Goal: Task Accomplishment & Management: Complete application form

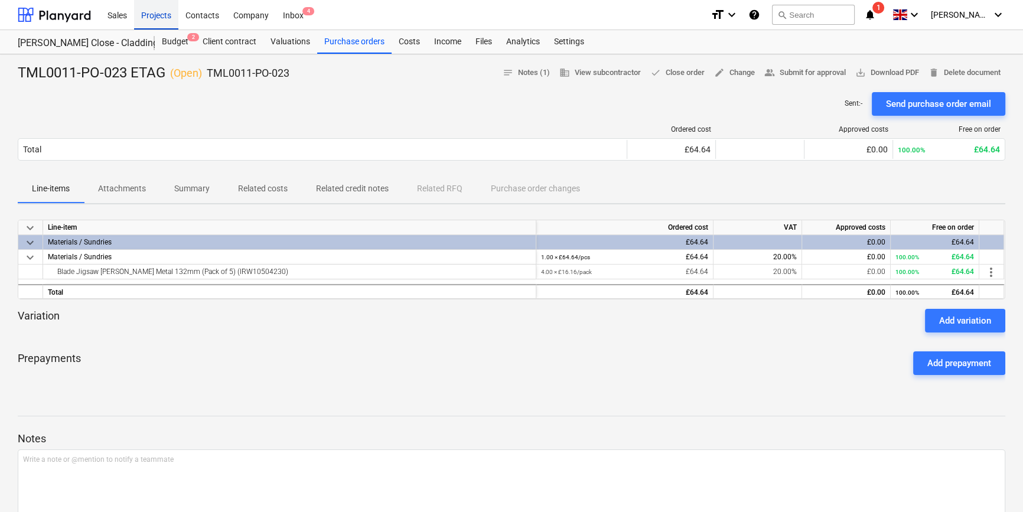
click at [159, 15] on div "Projects" at bounding box center [156, 14] width 44 height 30
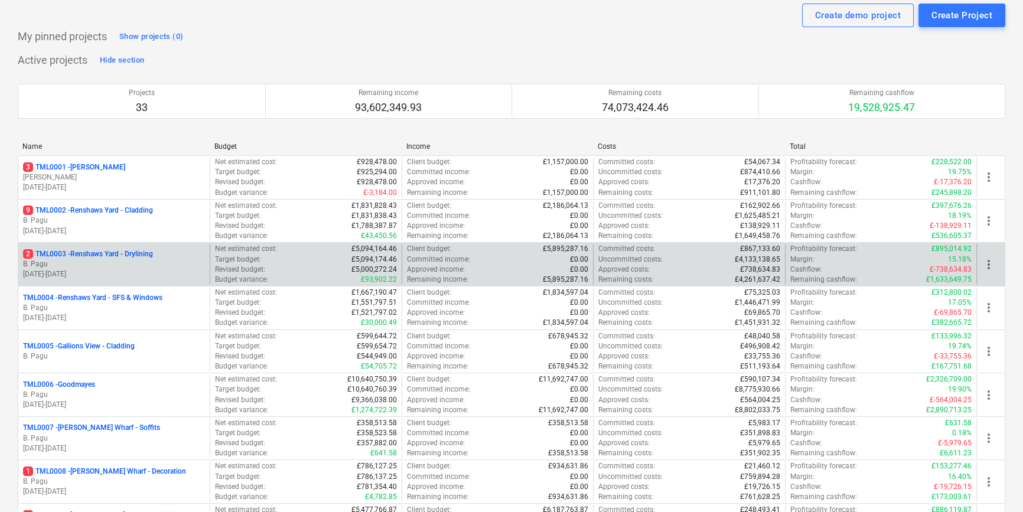
scroll to position [107, 0]
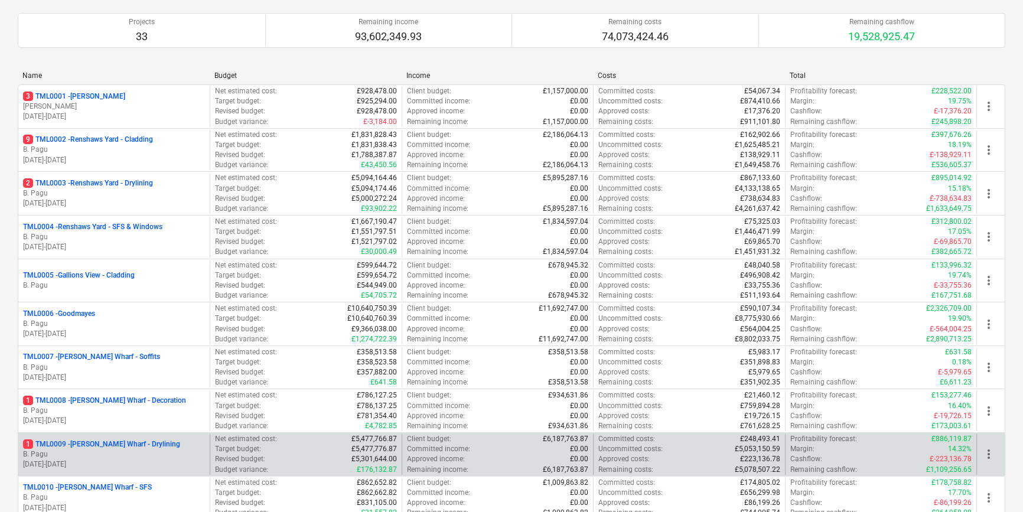
click at [160, 448] on p "1 TML0009 - [PERSON_NAME] Wharf - Drylining" at bounding box center [101, 444] width 157 height 10
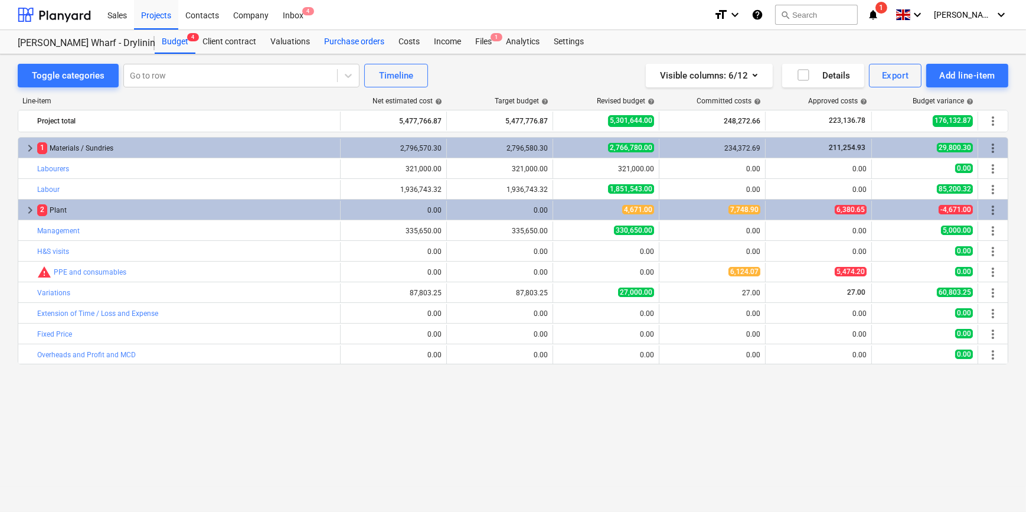
click at [370, 38] on div "Purchase orders" at bounding box center [354, 42] width 74 height 24
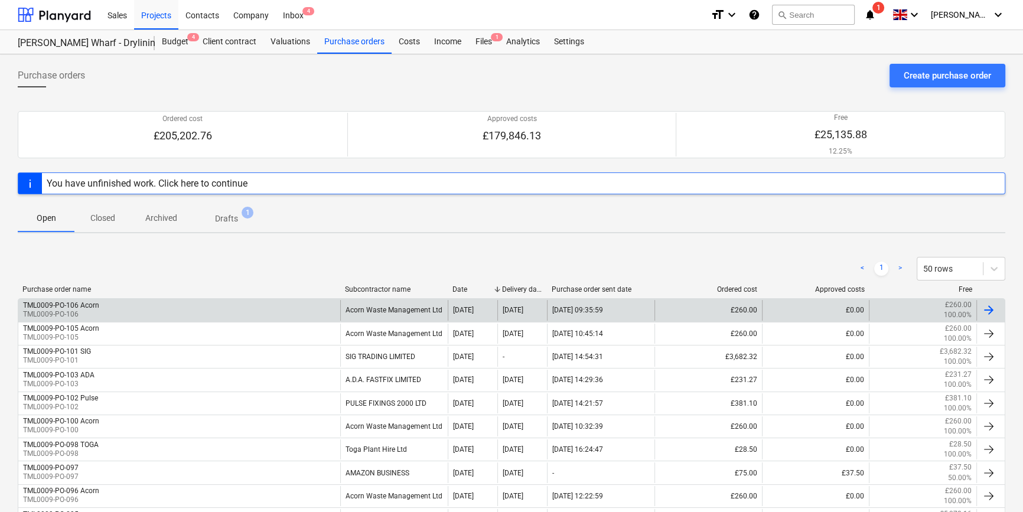
click at [994, 310] on div at bounding box center [988, 310] width 14 height 14
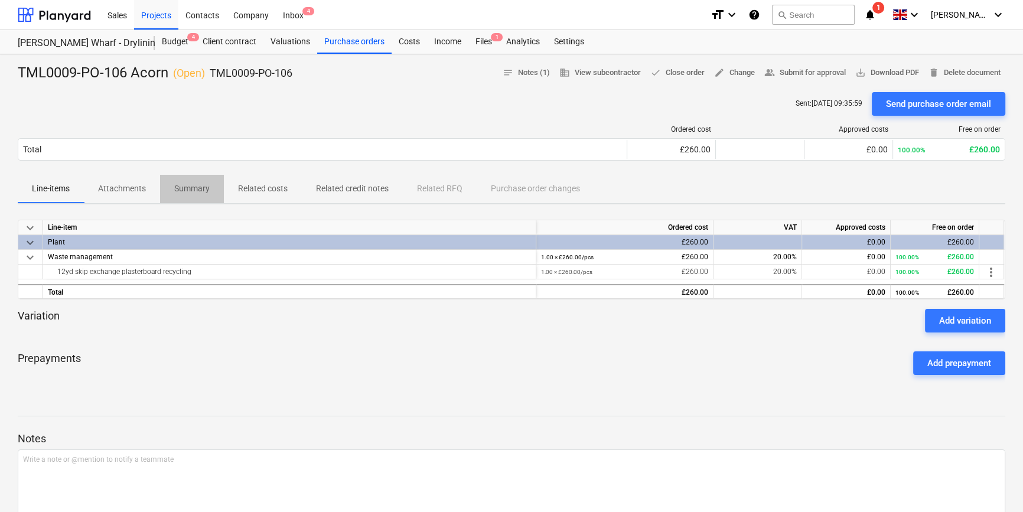
click at [181, 191] on p "Summary" at bounding box center [191, 188] width 35 height 12
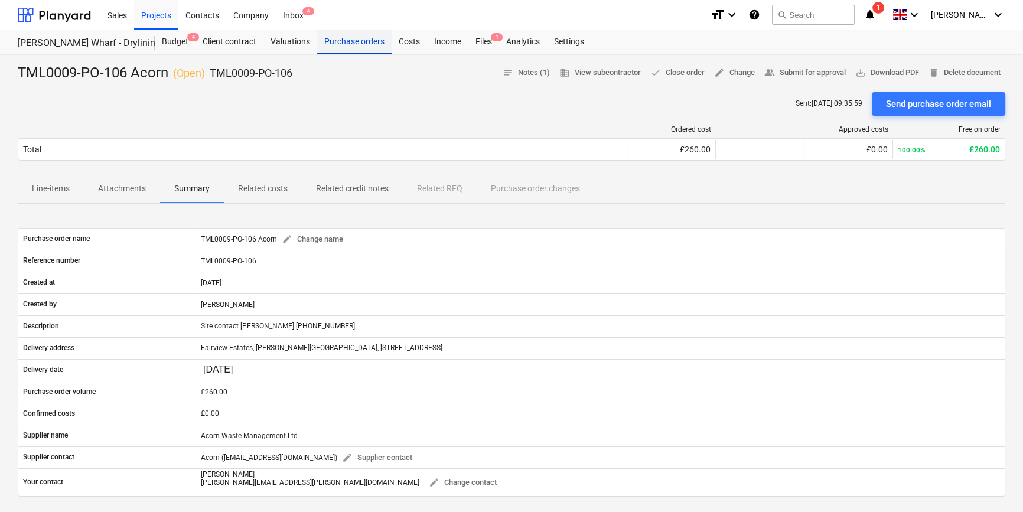
click at [366, 41] on div "Purchase orders" at bounding box center [354, 42] width 74 height 24
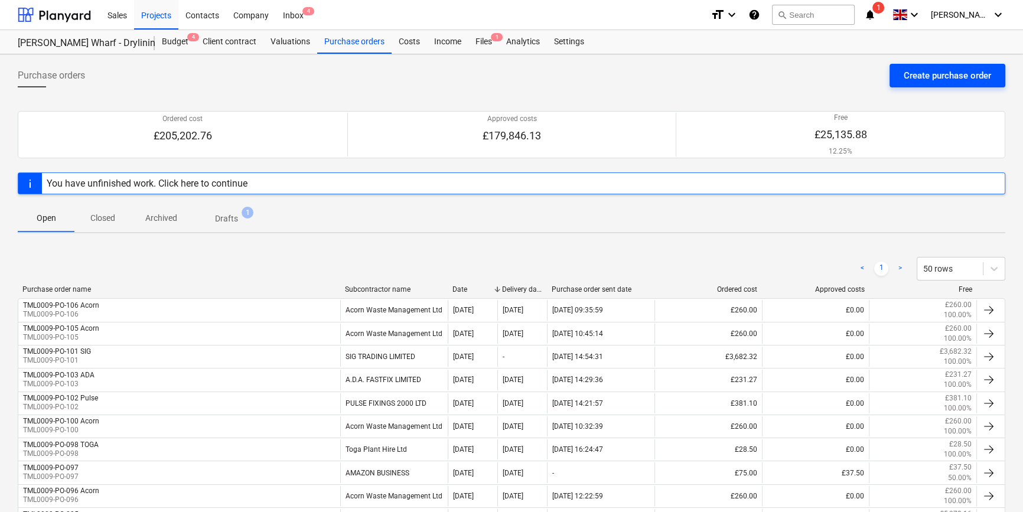
click at [924, 69] on div "Create purchase order" at bounding box center [946, 75] width 87 height 15
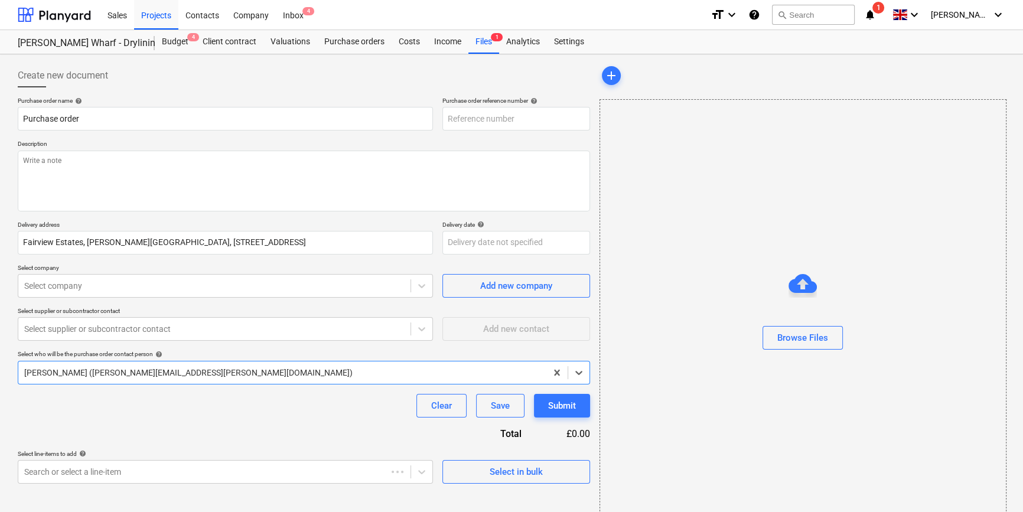
type textarea "x"
type input "TML0009-PO-107"
drag, startPoint x: 519, startPoint y: 115, endPoint x: 439, endPoint y: 112, distance: 79.8
click at [439, 112] on div "Purchase order name help Purchase order Purchase order reference number help TM…" at bounding box center [304, 114] width 572 height 34
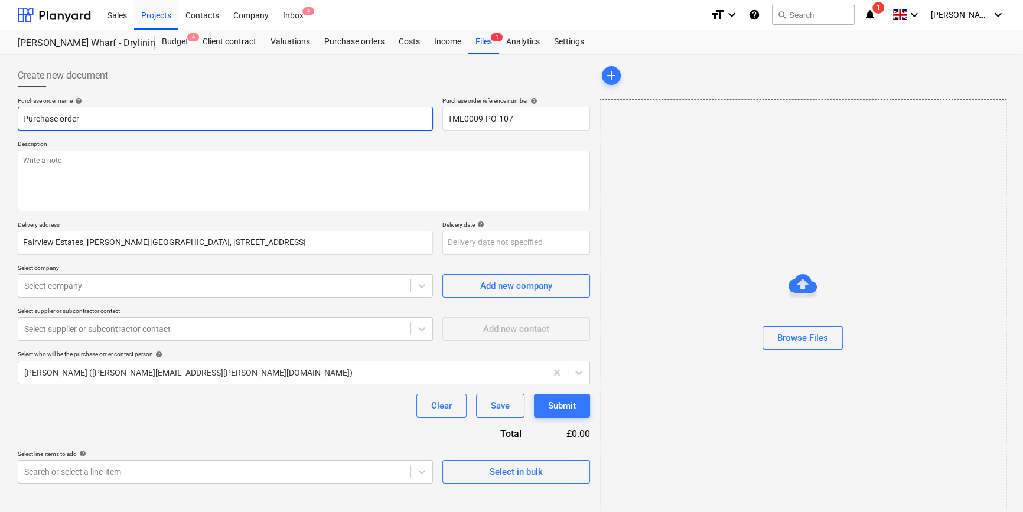
drag, startPoint x: 81, startPoint y: 119, endPoint x: 6, endPoint y: 119, distance: 75.6
click at [6, 119] on div "Create new document Purchase order name help Purchase order Purchase order refe…" at bounding box center [511, 296] width 1023 height 484
paste input "TML0009-PO-107"
type textarea "x"
type input "TML0009-PO-107"
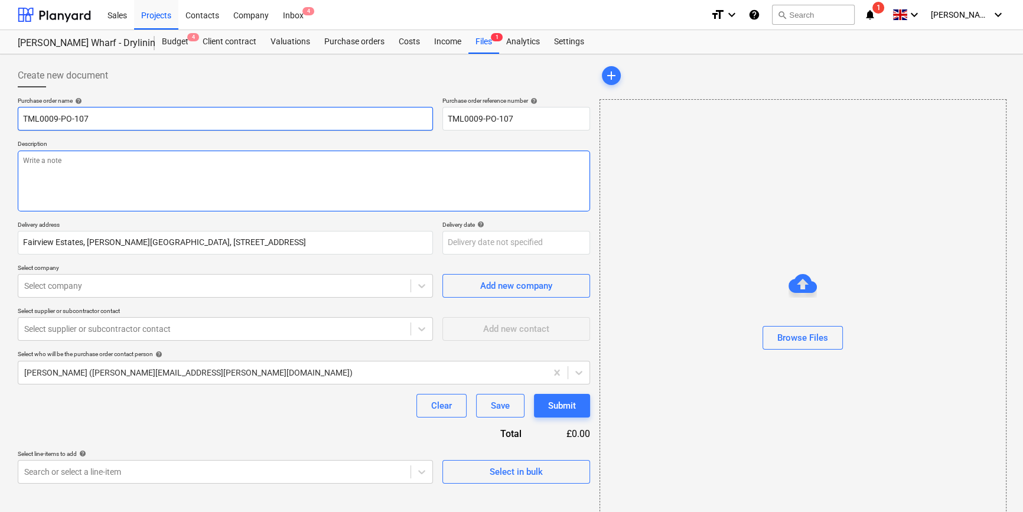
type textarea "x"
type input "TML0009-PO-107"
type textarea "x"
type input "TML0009-PO-107 A"
type textarea "x"
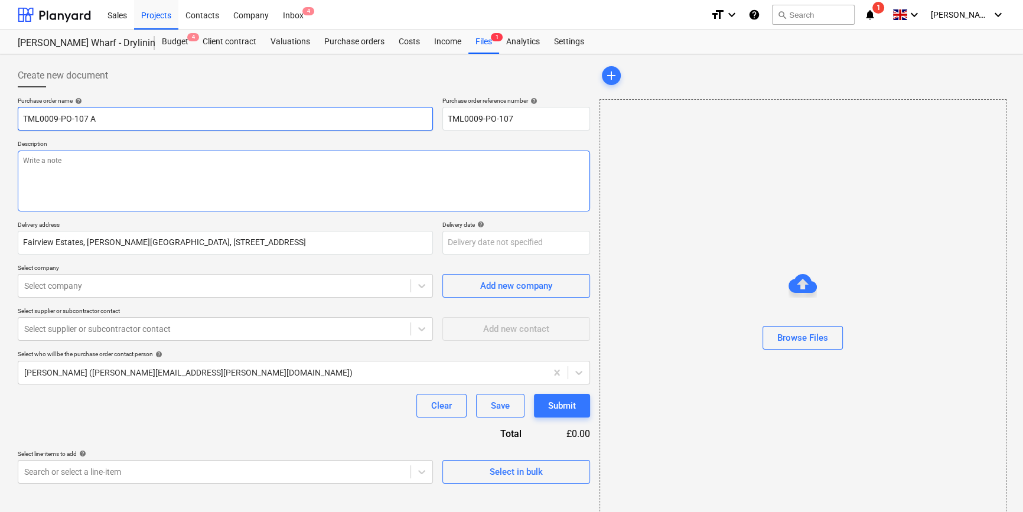
type input "TML0009-PO-107 Ac"
type textarea "x"
type input "TML0009-PO-107 Aco"
type textarea "x"
type input "TML0009-PO-107 Acor"
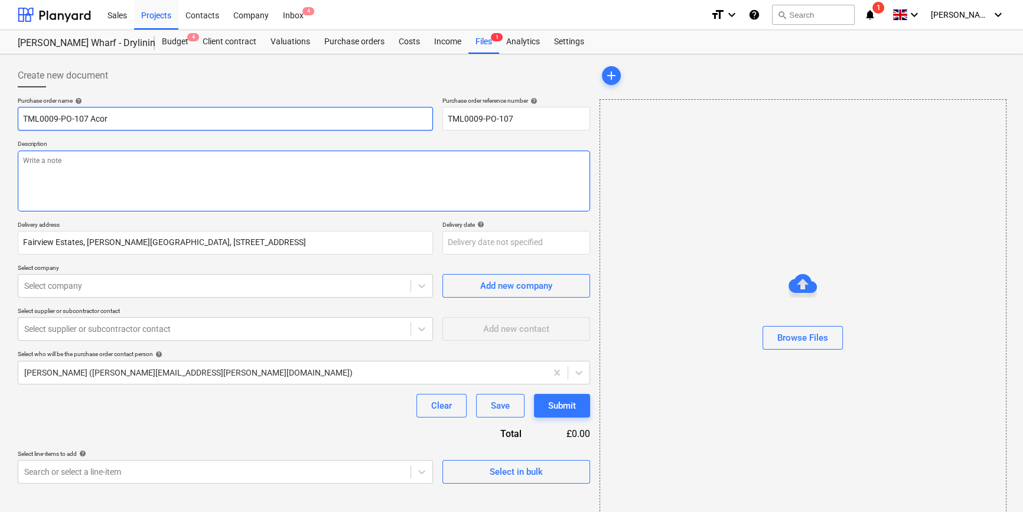
type textarea "x"
type input "TML0009-PO-107 Acorn"
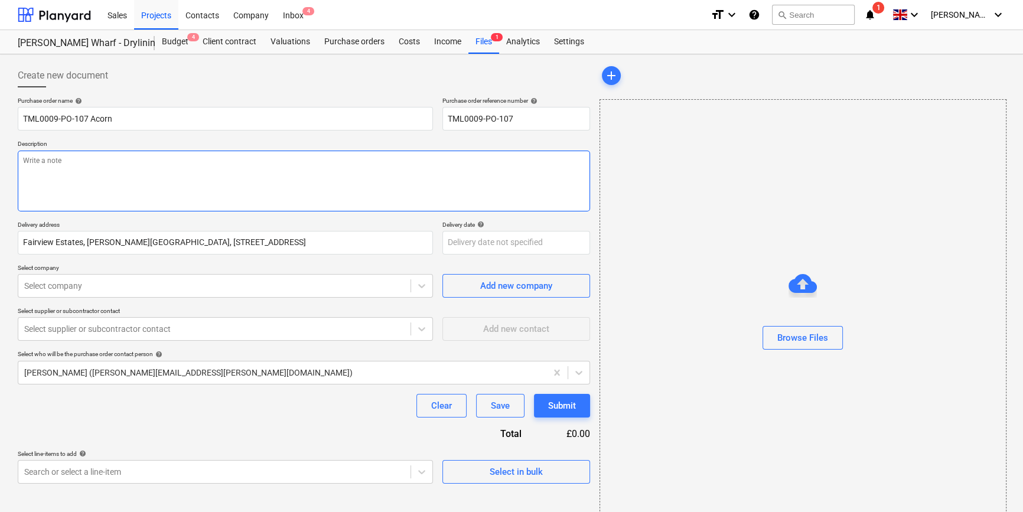
click at [67, 171] on textarea at bounding box center [304, 181] width 572 height 61
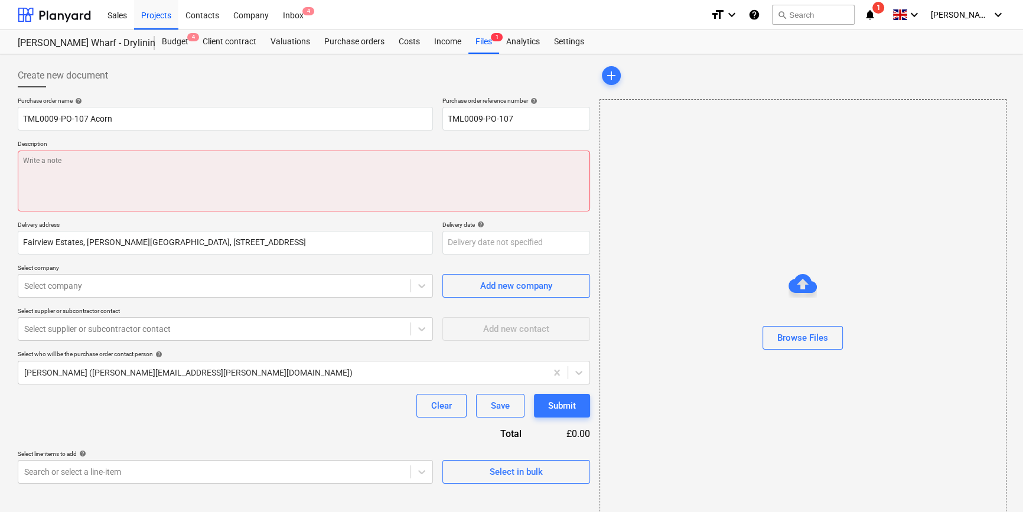
paste textarea "Site contact [PERSON_NAME] [PHONE_NUMBER]"
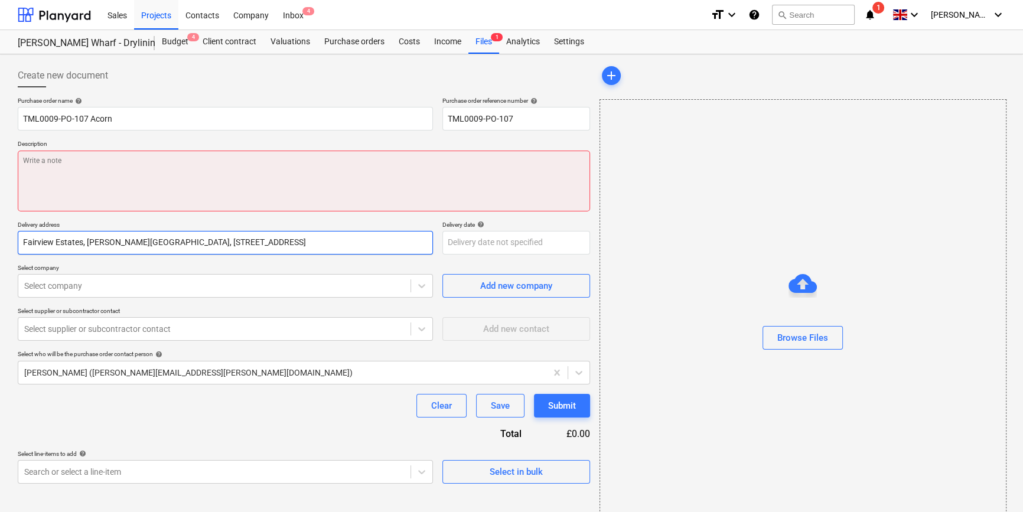
type textarea "x"
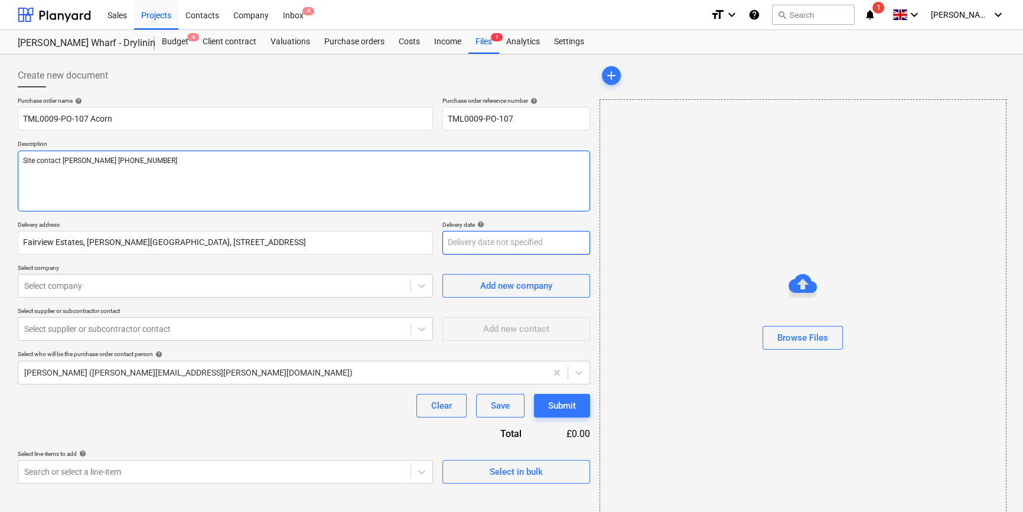
type textarea "Site contact [PERSON_NAME] [PHONE_NUMBER]"
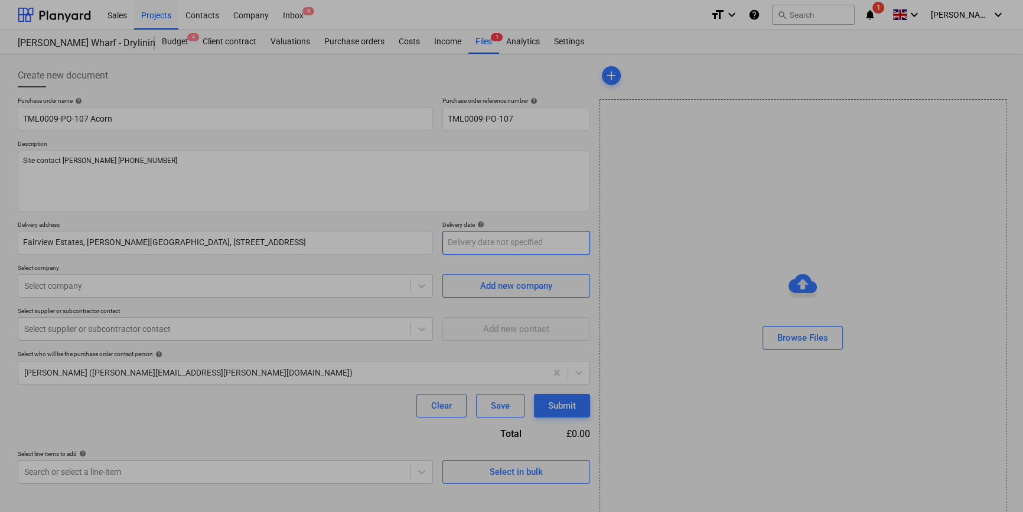
click at [448, 246] on body "Sales Projects Contacts Company Inbox 4 format_size keyboard_arrow_down help se…" at bounding box center [511, 256] width 1023 height 512
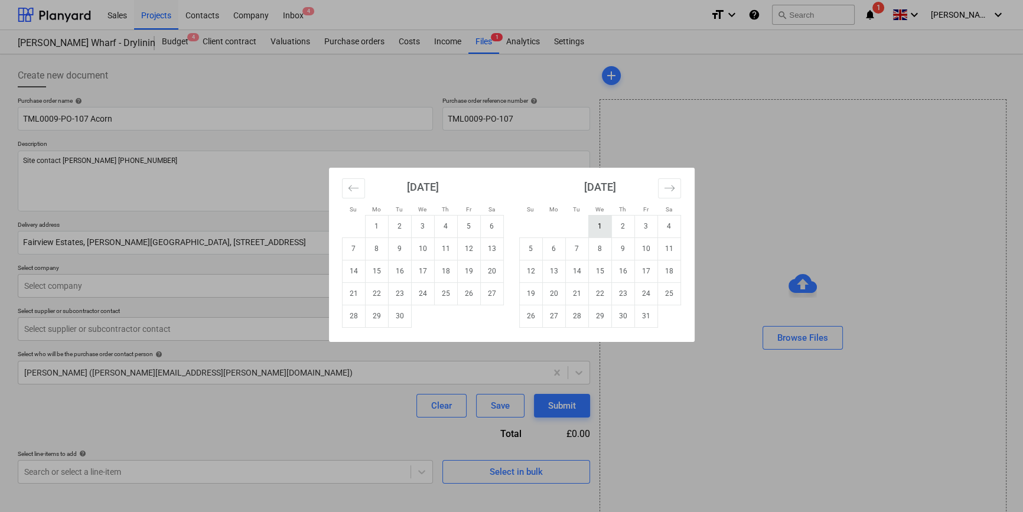
click at [593, 223] on td "1" at bounding box center [599, 226] width 23 height 22
type textarea "x"
type input "[DATE]"
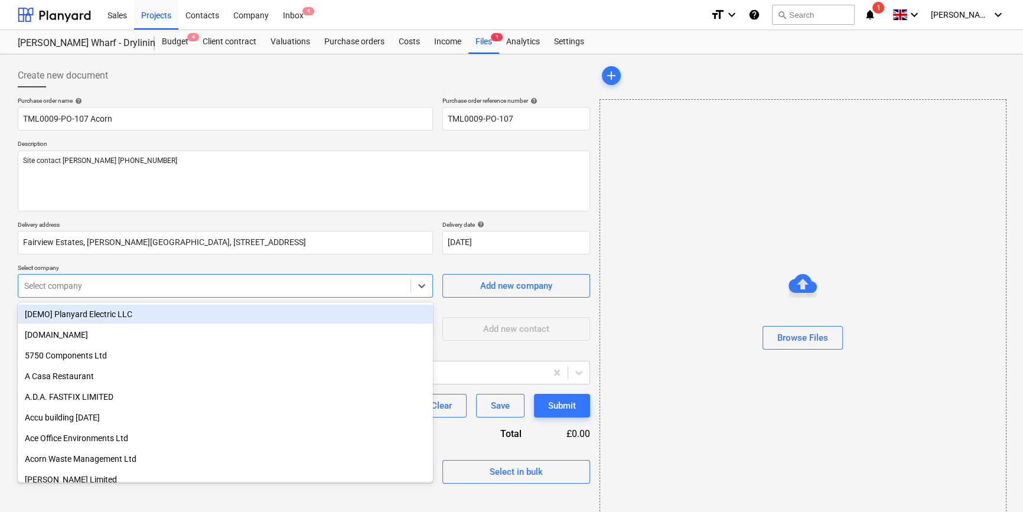
click at [141, 283] on div at bounding box center [214, 286] width 380 height 12
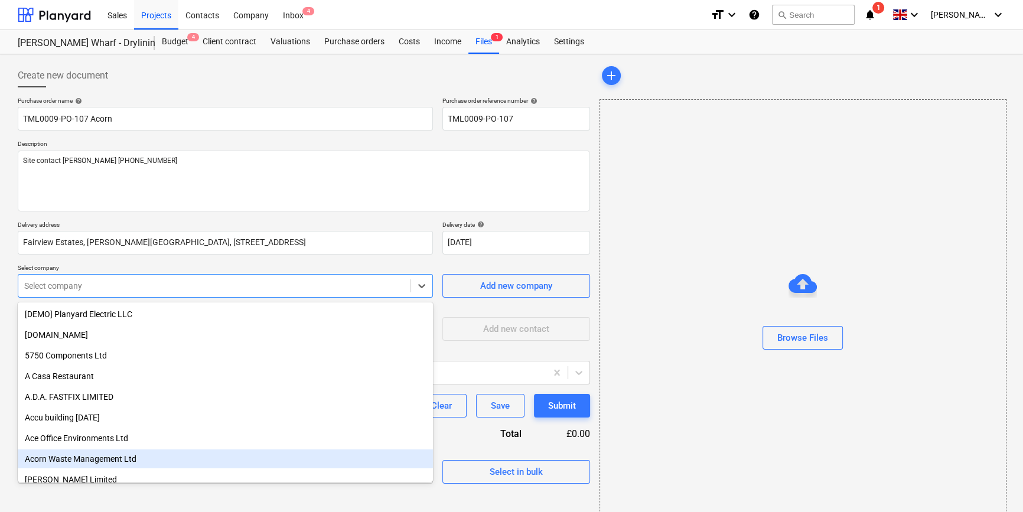
click at [90, 461] on div "Acorn Waste Management Ltd" at bounding box center [225, 458] width 415 height 19
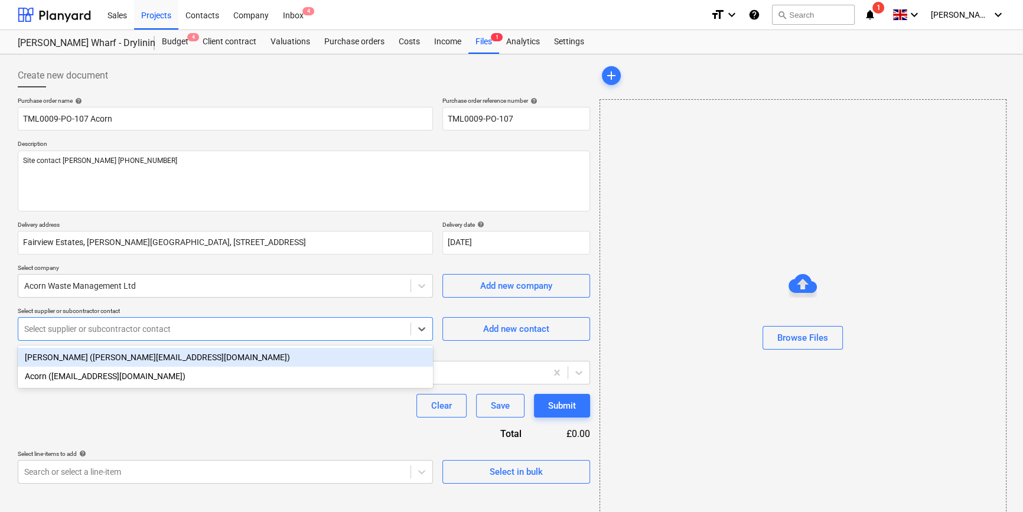
click at [102, 331] on div at bounding box center [214, 329] width 380 height 12
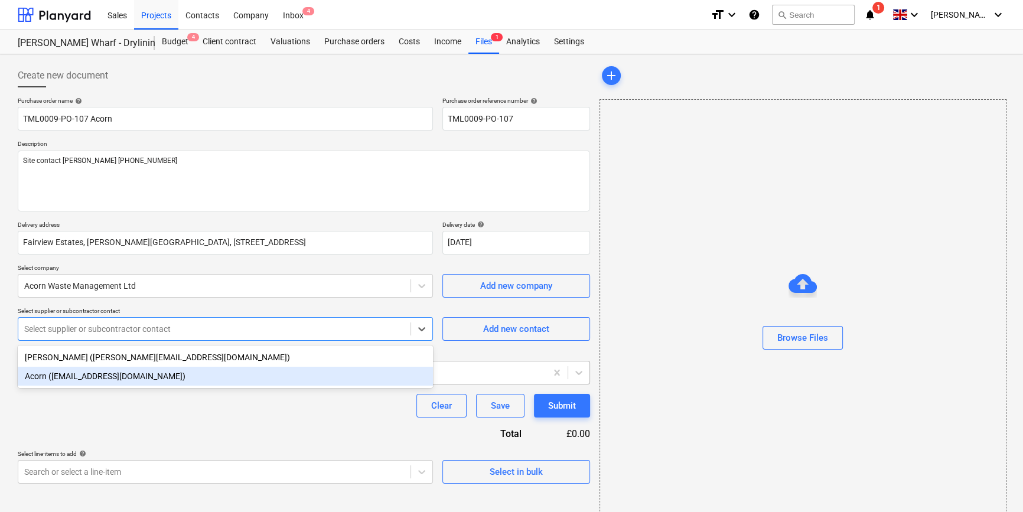
click at [94, 376] on div "Acorn ([EMAIL_ADDRESS][DOMAIN_NAME])" at bounding box center [225, 376] width 415 height 19
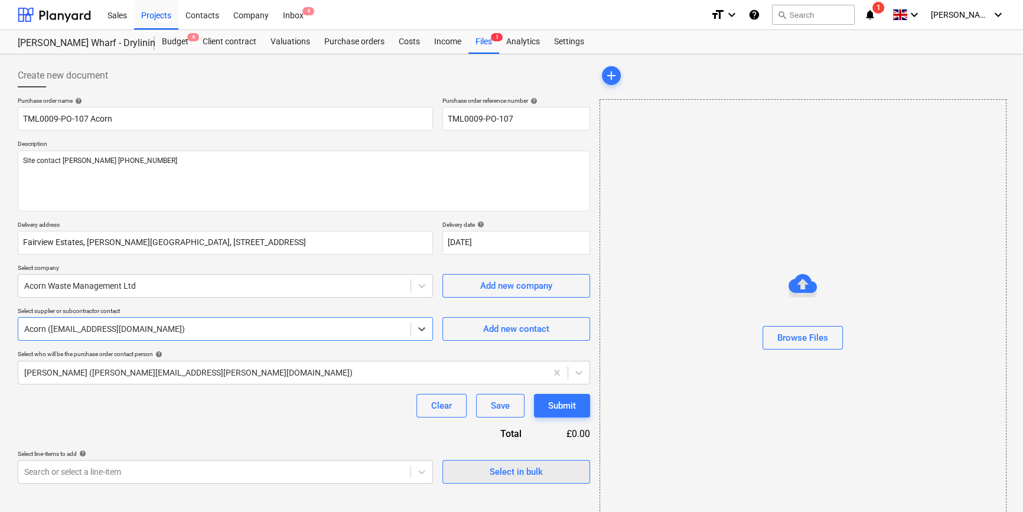
click at [507, 473] on div "Select in bulk" at bounding box center [516, 471] width 53 height 15
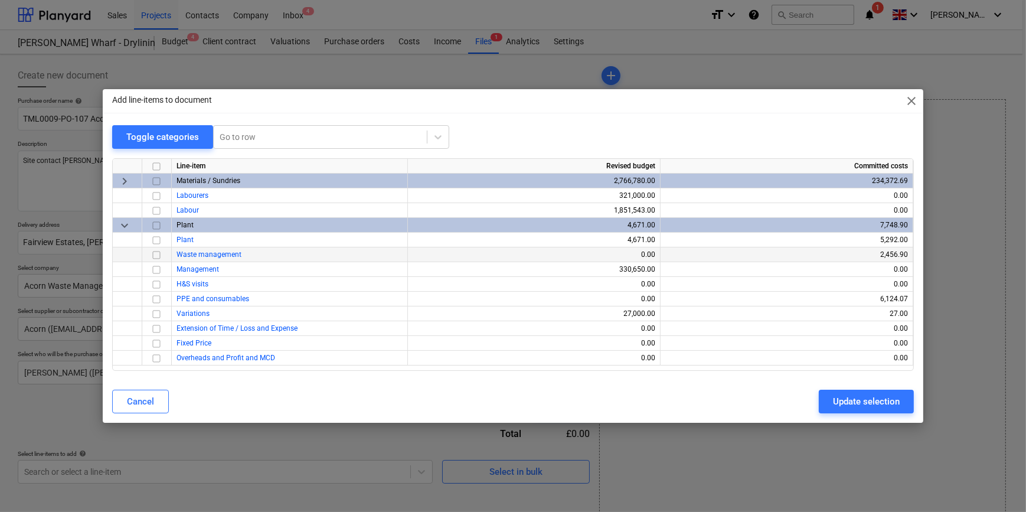
click at [154, 256] on input "checkbox" at bounding box center [156, 255] width 14 height 14
click at [839, 401] on div "Update selection" at bounding box center [866, 401] width 67 height 15
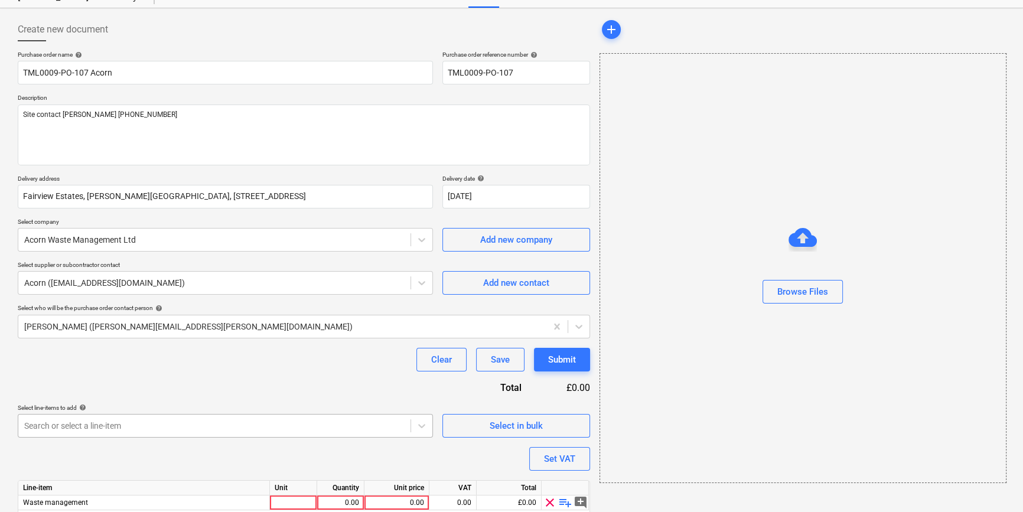
scroll to position [92, 0]
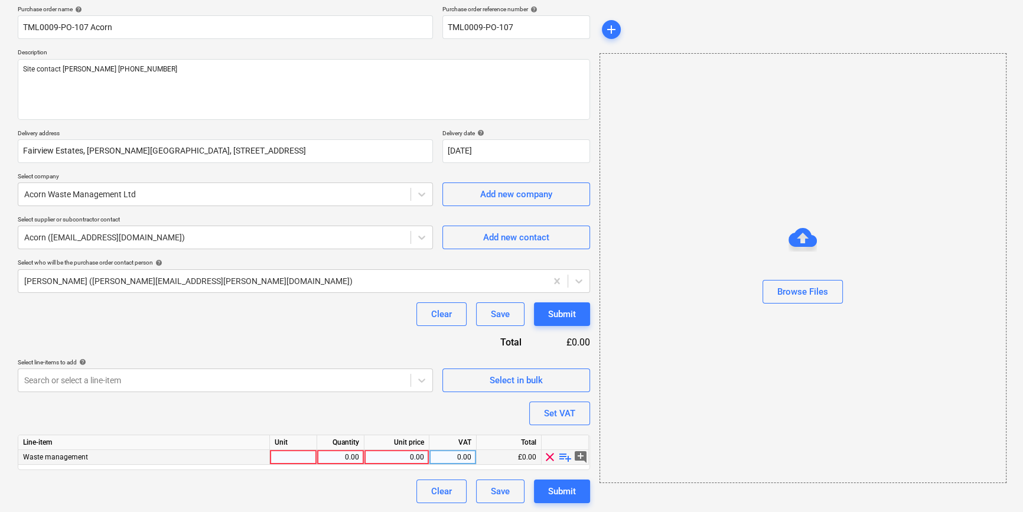
click at [566, 458] on span "playlist_add" at bounding box center [565, 457] width 14 height 14
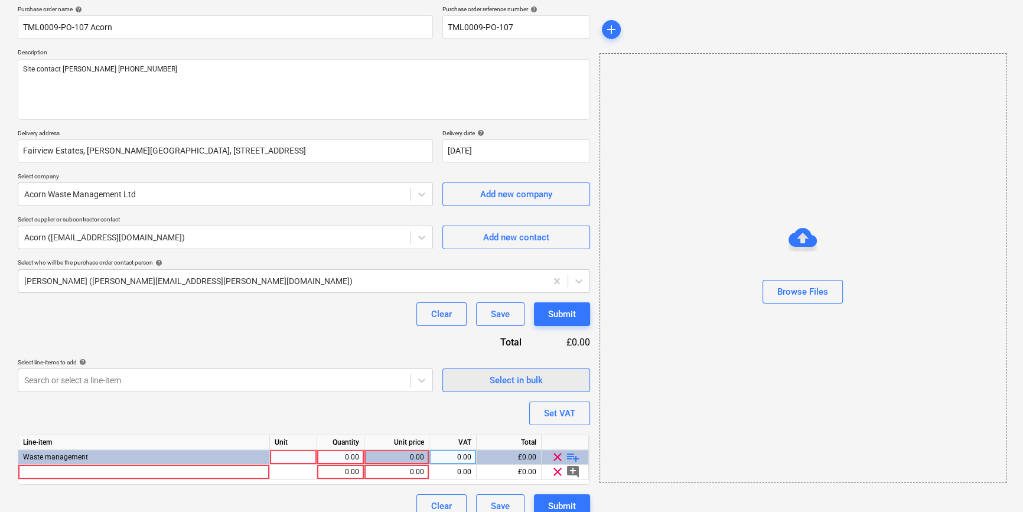
type textarea "x"
click at [43, 469] on div at bounding box center [144, 472] width 252 height 15
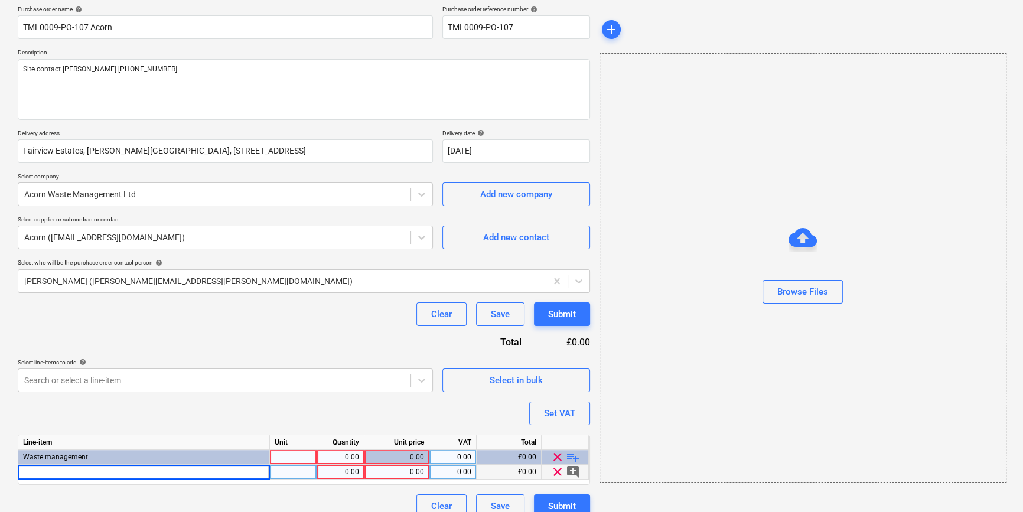
type input "12yd skip exchange plasterboard recycling"
type textarea "x"
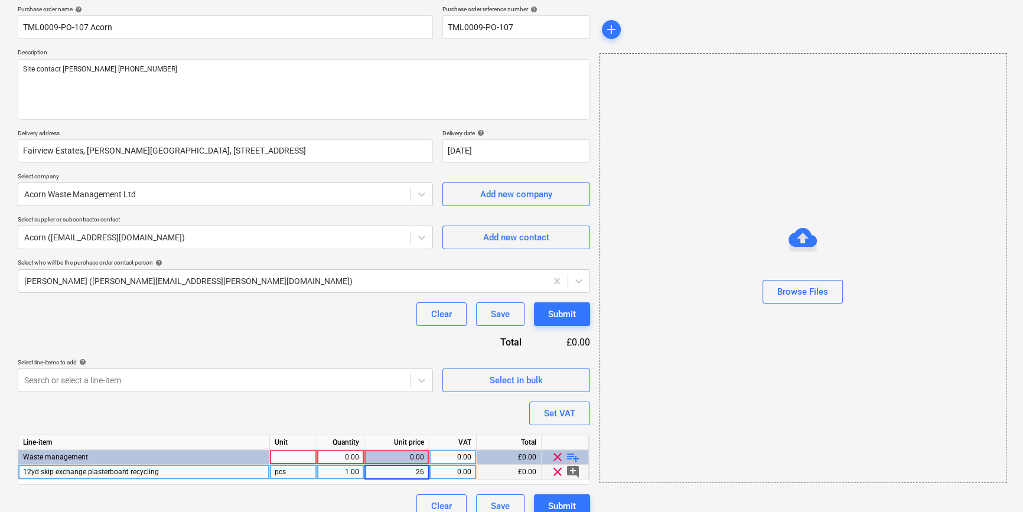
type input "260"
type textarea "x"
type input "20"
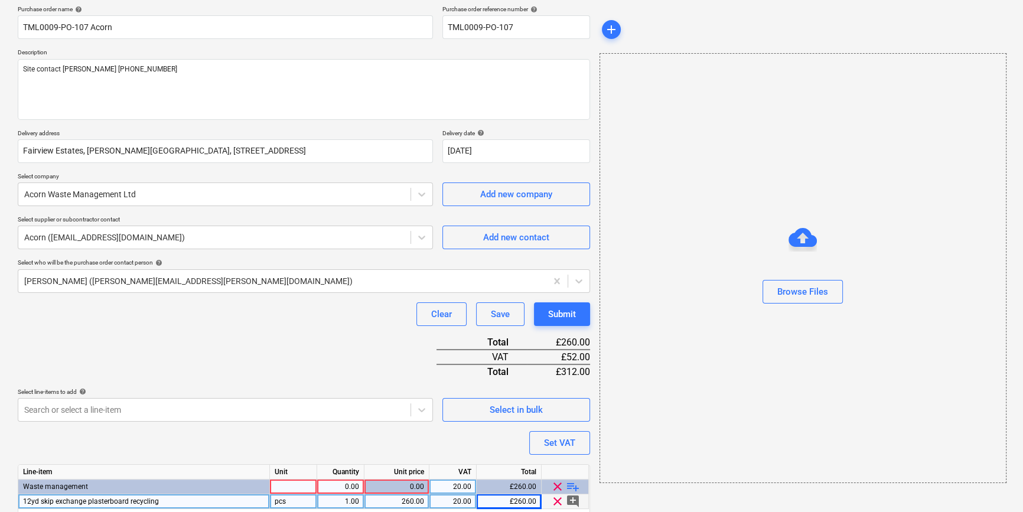
type textarea "x"
click at [344, 484] on div "0.00" at bounding box center [340, 487] width 37 height 15
type input "1"
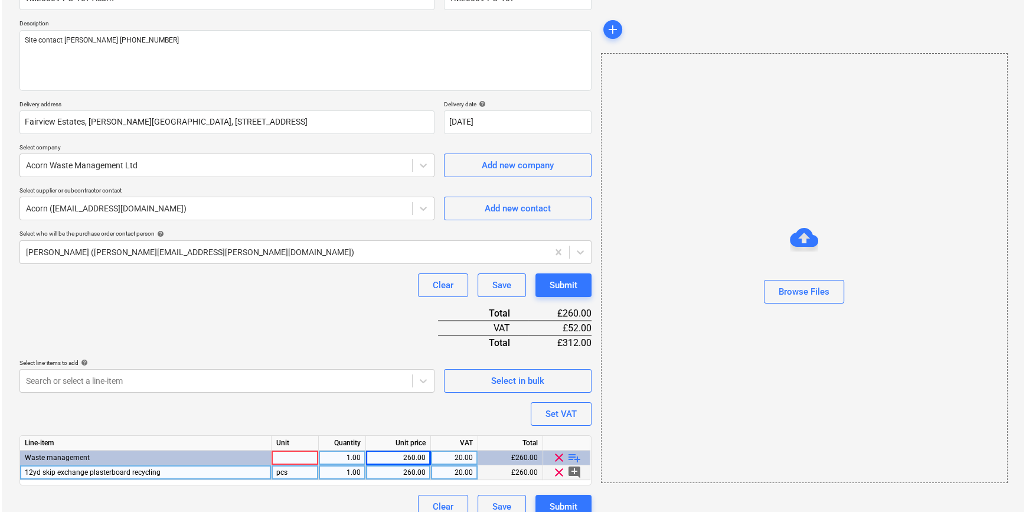
scroll to position [136, 0]
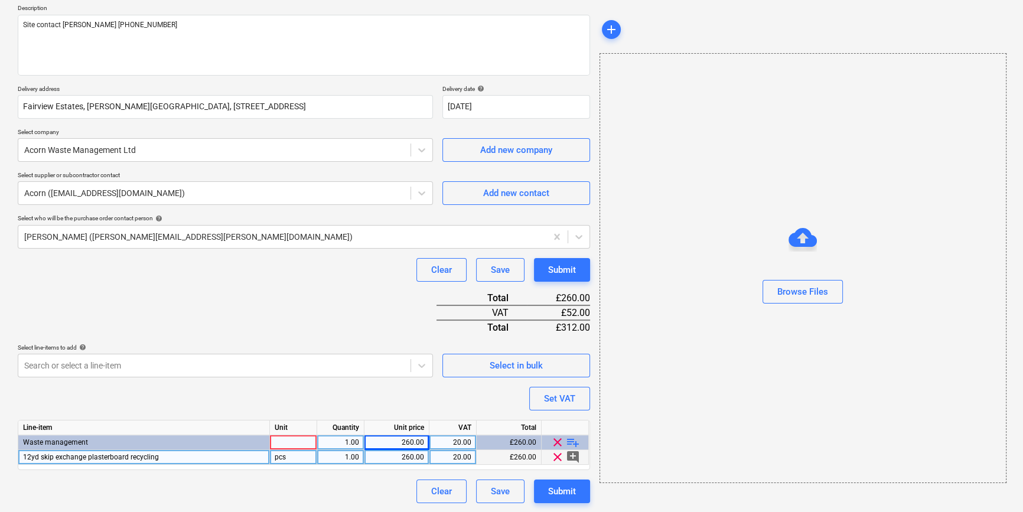
click at [289, 442] on div at bounding box center [293, 442] width 47 height 15
click at [296, 393] on div "Purchase order name help TML0009-PO-107 Acorn Purchase order reference number h…" at bounding box center [304, 232] width 572 height 542
click at [565, 494] on div "Submit" at bounding box center [562, 491] width 28 height 15
type textarea "x"
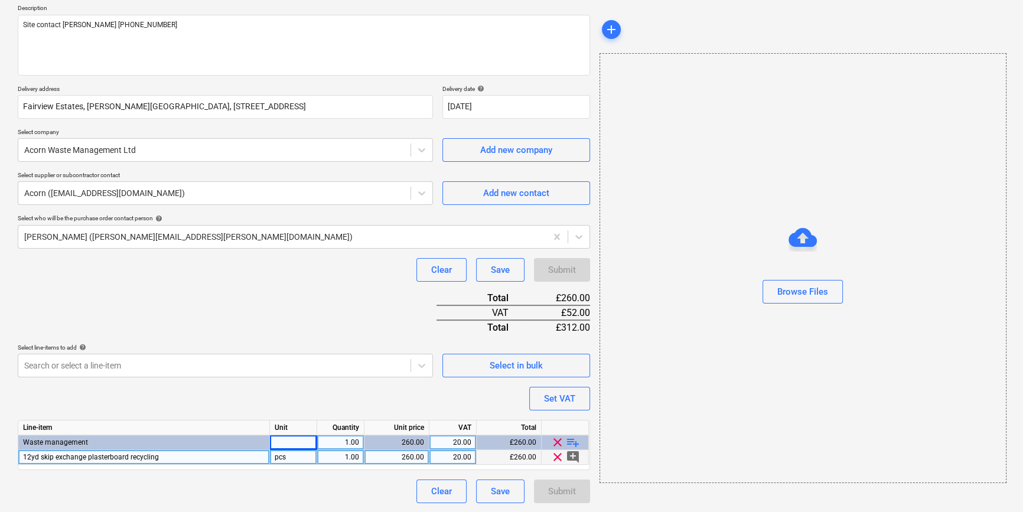
click at [295, 438] on div at bounding box center [293, 442] width 47 height 15
type input "pcs"
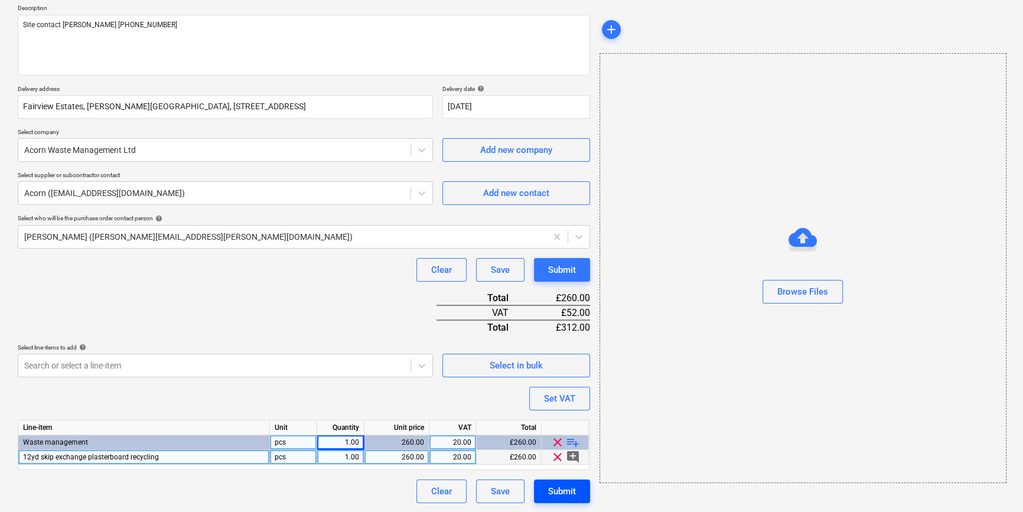
click at [572, 491] on div "Submit" at bounding box center [562, 491] width 28 height 15
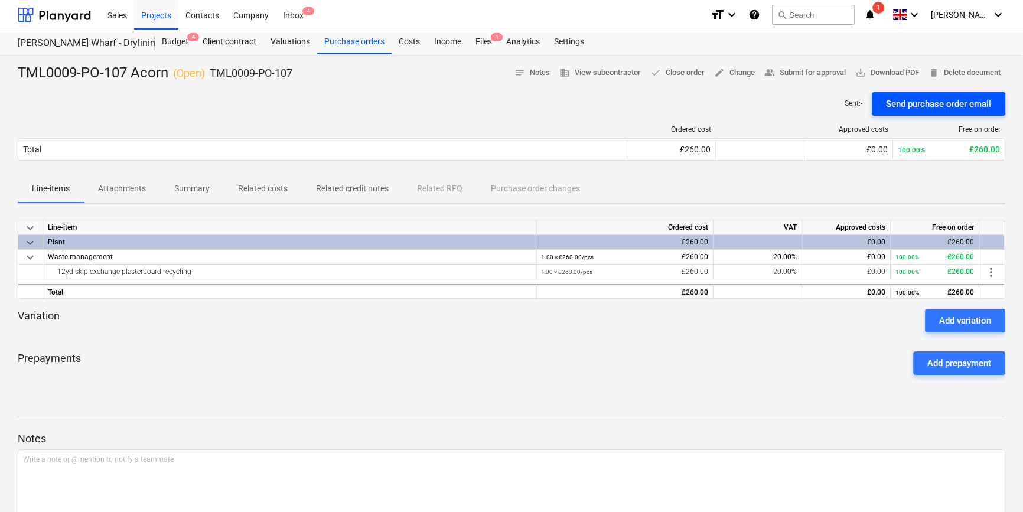
click at [925, 101] on div "Send purchase order email" at bounding box center [938, 103] width 105 height 15
click at [147, 12] on div "Projects" at bounding box center [156, 14] width 44 height 30
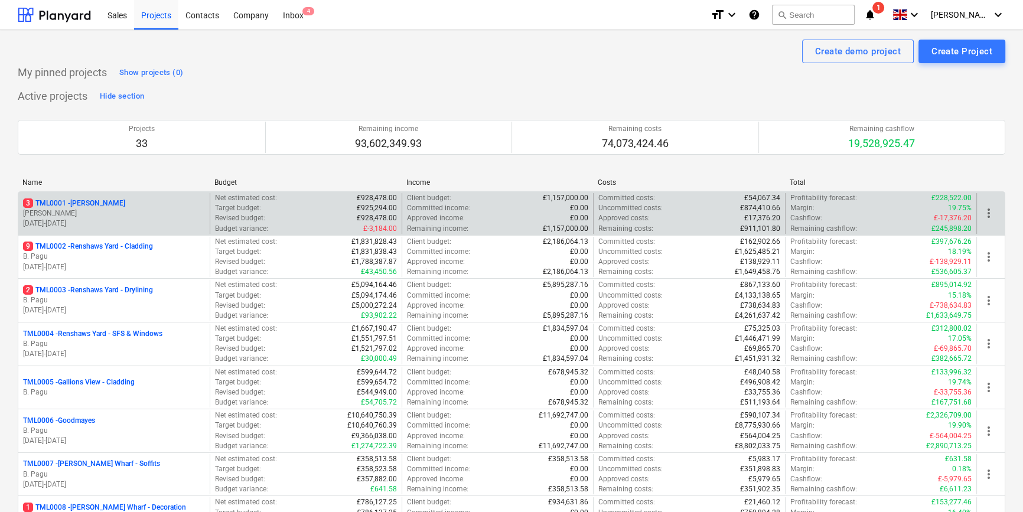
click at [128, 224] on p "[DATE] - [DATE]" at bounding box center [114, 223] width 182 height 10
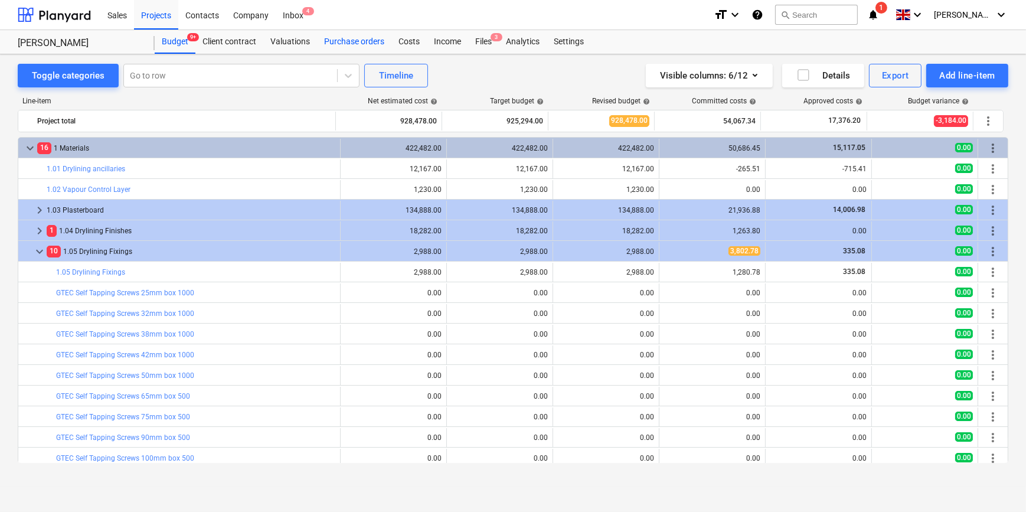
click at [347, 41] on div "Purchase orders" at bounding box center [354, 42] width 74 height 24
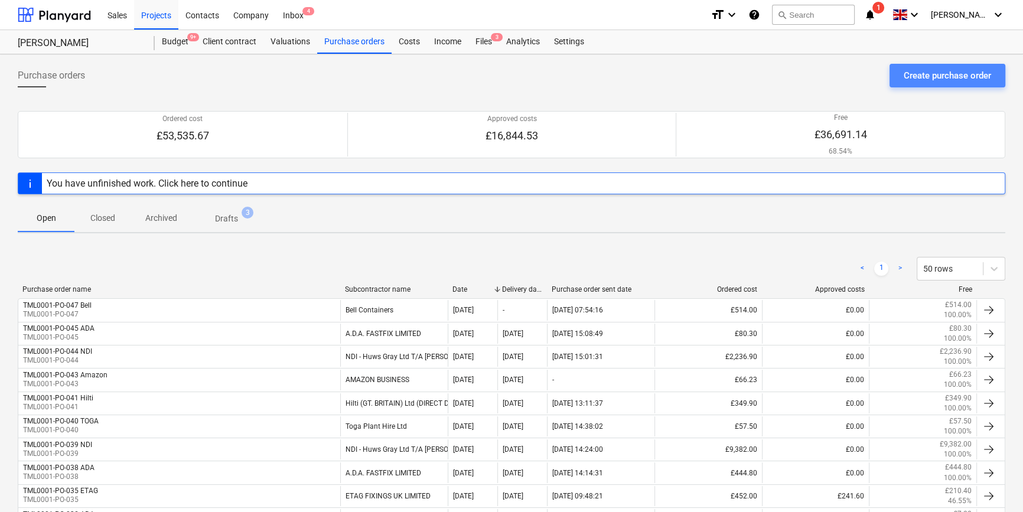
click at [919, 72] on div "Create purchase order" at bounding box center [946, 75] width 87 height 15
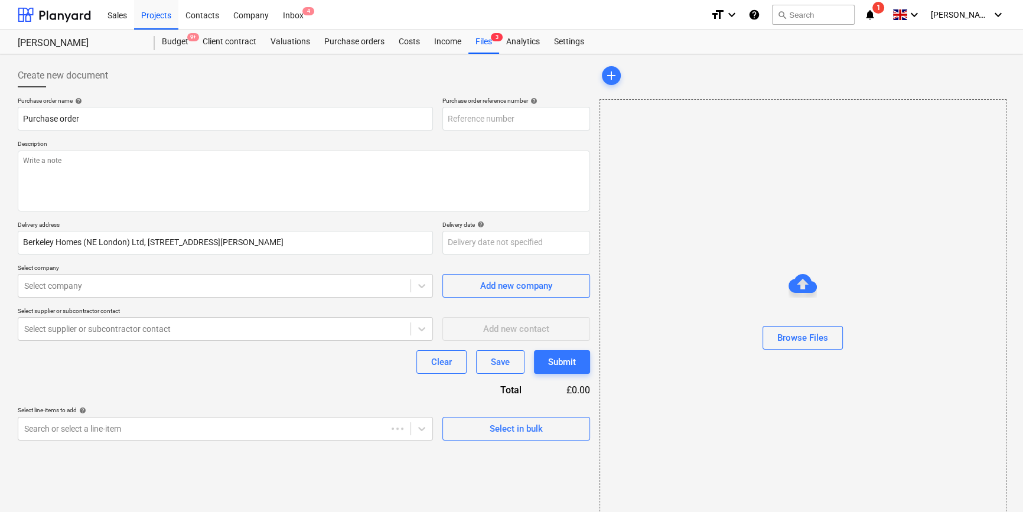
type textarea "x"
type input "TML0001-PO-048"
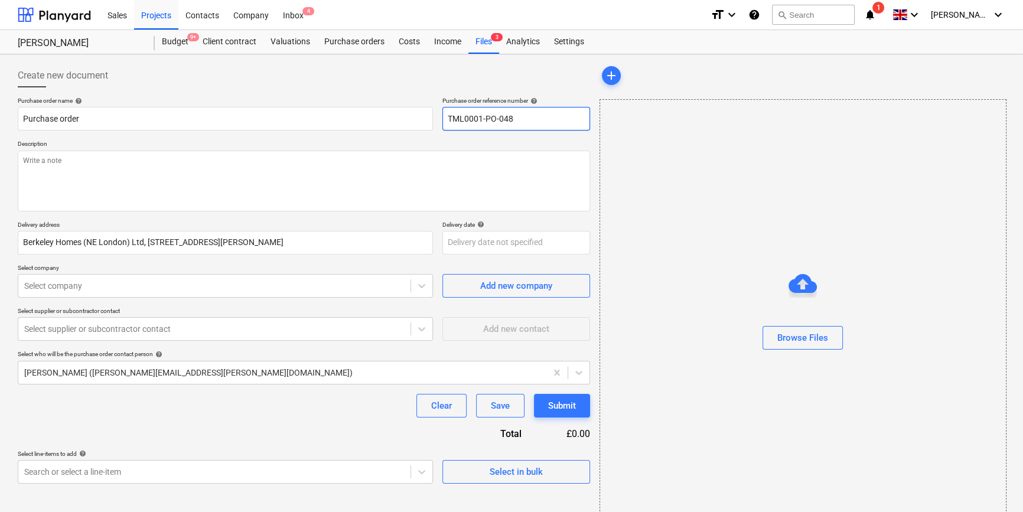
drag, startPoint x: 516, startPoint y: 122, endPoint x: 446, endPoint y: 123, distance: 70.3
click at [446, 123] on input "TML0001-PO-048" at bounding box center [516, 119] width 148 height 24
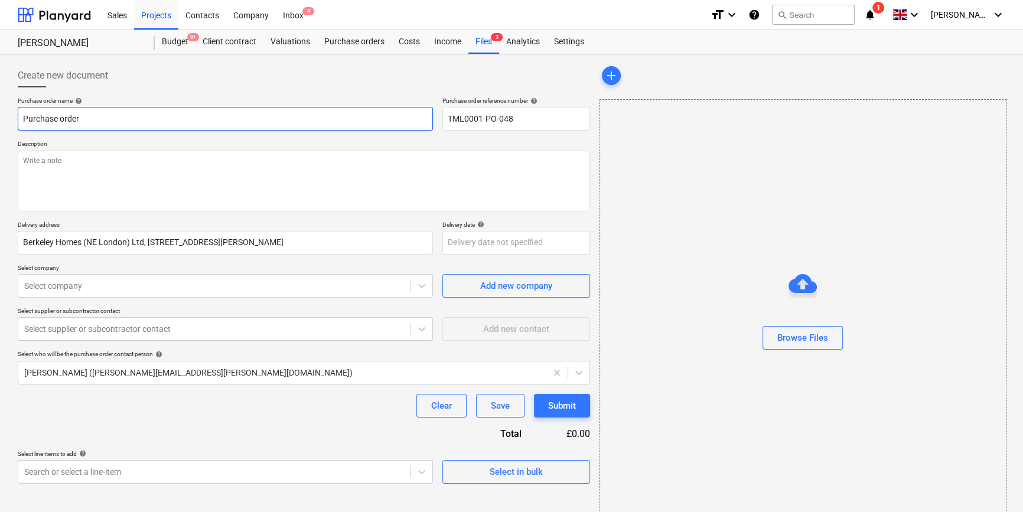
drag, startPoint x: 81, startPoint y: 117, endPoint x: 19, endPoint y: 117, distance: 62.6
click at [19, 117] on input "Purchase order" at bounding box center [225, 119] width 415 height 24
paste input "TML0001-PO-048"
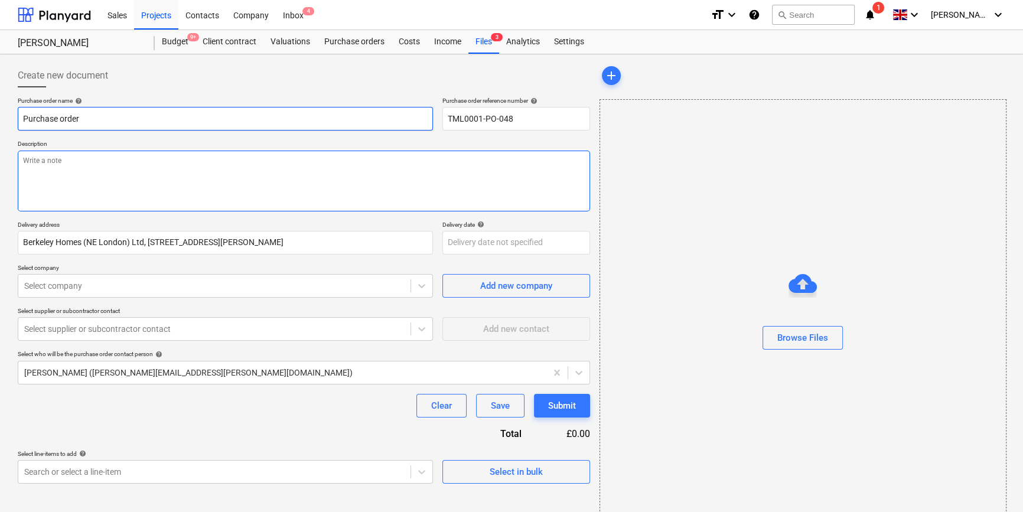
type textarea "x"
type input "TML0001-PO-048"
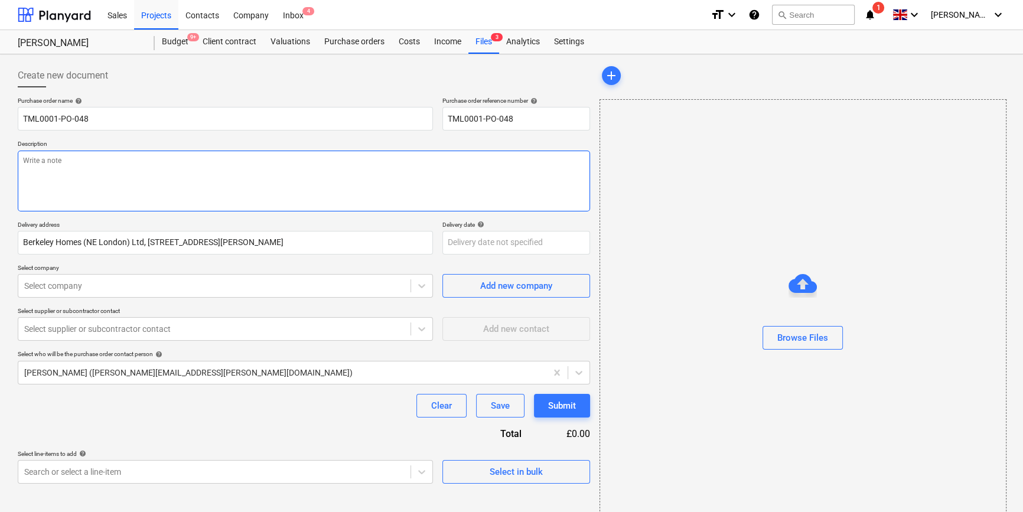
click at [58, 180] on textarea at bounding box center [304, 181] width 572 height 61
type textarea "x"
type textarea "S"
type textarea "x"
type textarea "Si"
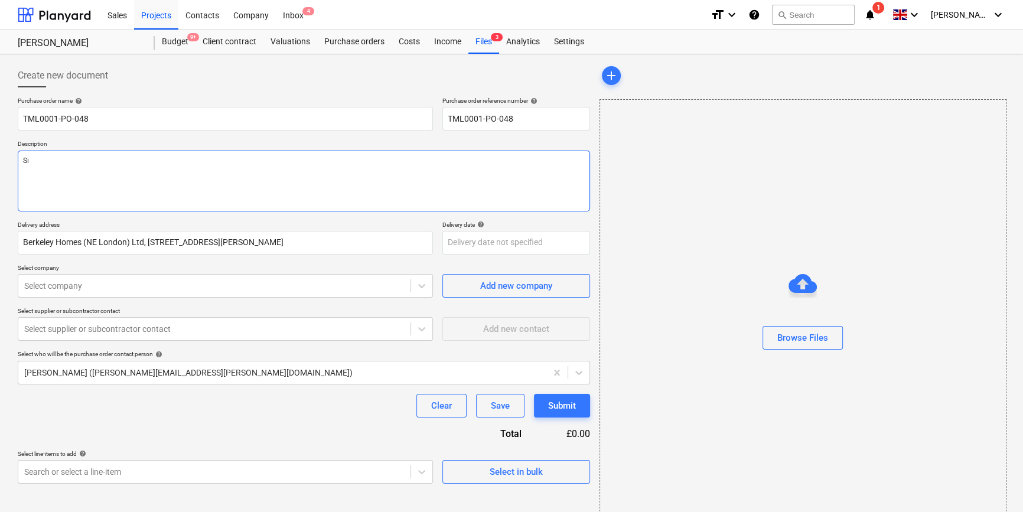
type textarea "x"
type textarea "Sit"
type textarea "x"
type textarea "Site"
type textarea "x"
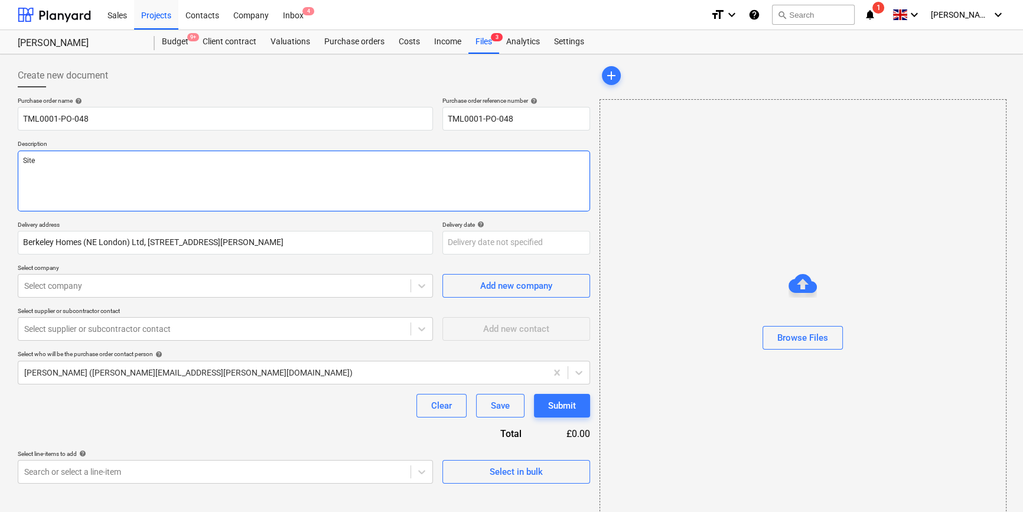
type textarea "Site"
type textarea "x"
type textarea "Site c"
type textarea "x"
type textarea "Site co"
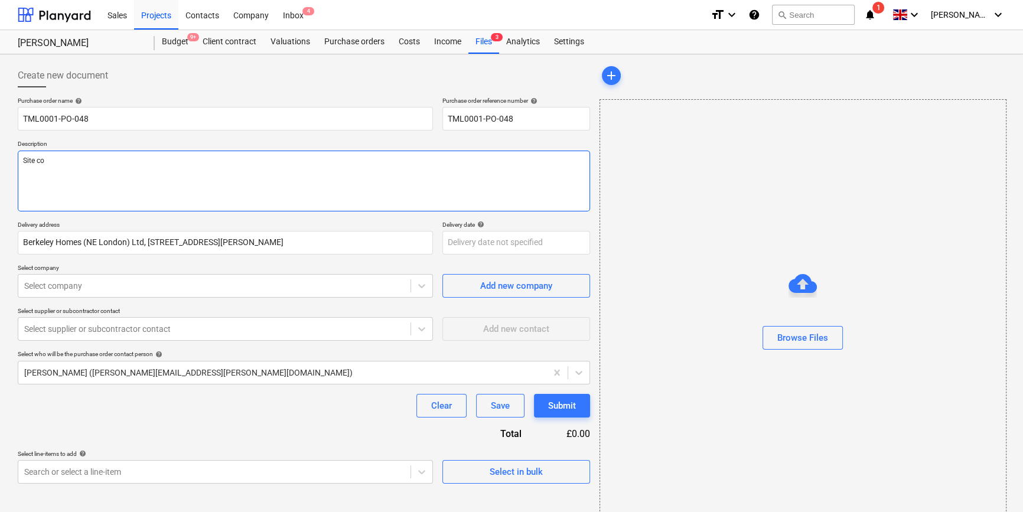
type textarea "x"
type textarea "Site con"
type textarea "x"
type textarea "Site cont"
type textarea "x"
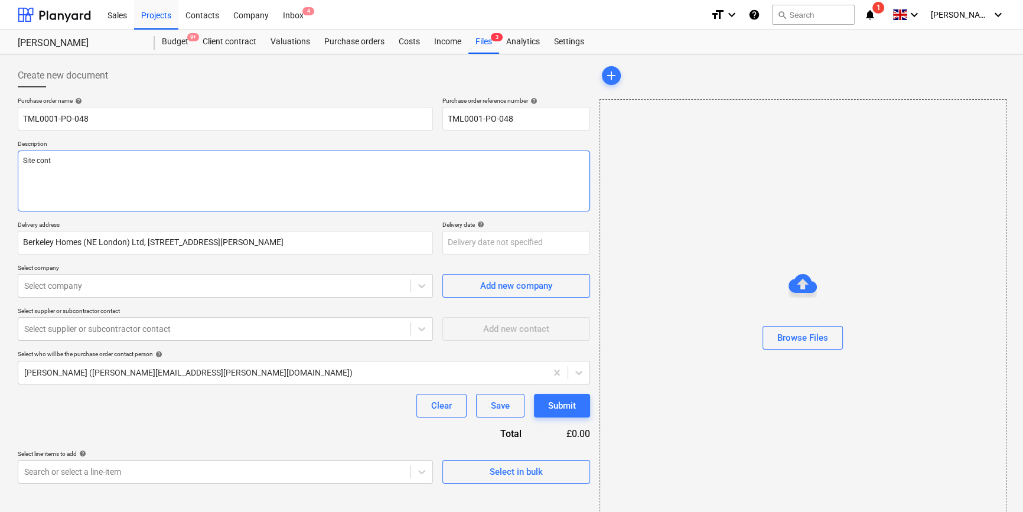
type textarea "Site conta"
type textarea "x"
type textarea "Site contac"
type textarea "x"
type textarea "Site contact"
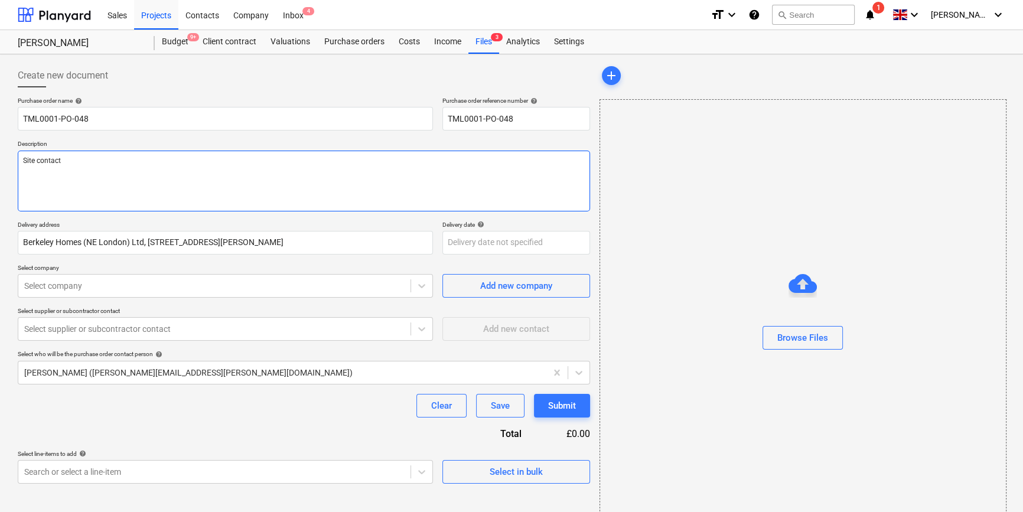
type textarea "x"
type textarea "Site contact"
type textarea "x"
type textarea "Site contact m"
type textarea "x"
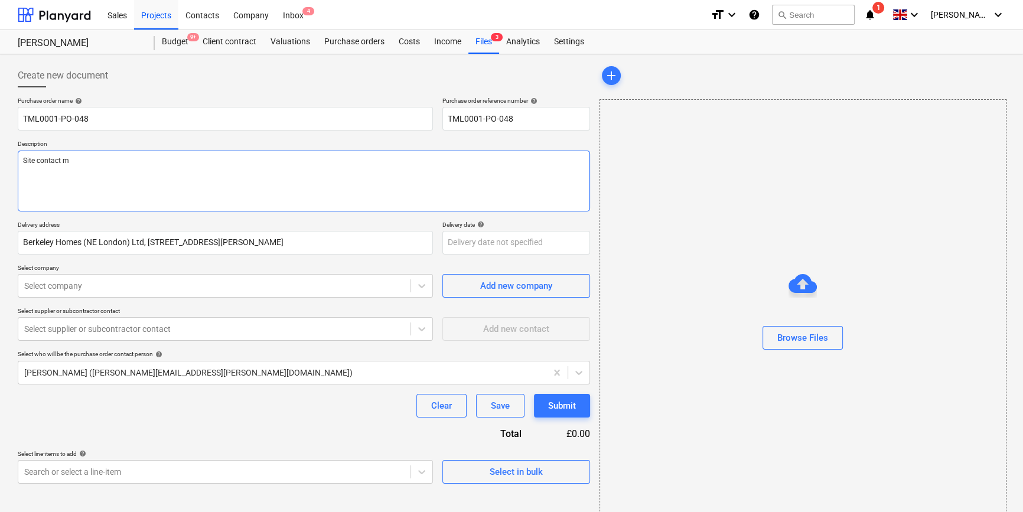
type textarea "Site contact ma"
type textarea "x"
type textarea "Site contact mal"
type textarea "x"
type textarea "Site contact malc"
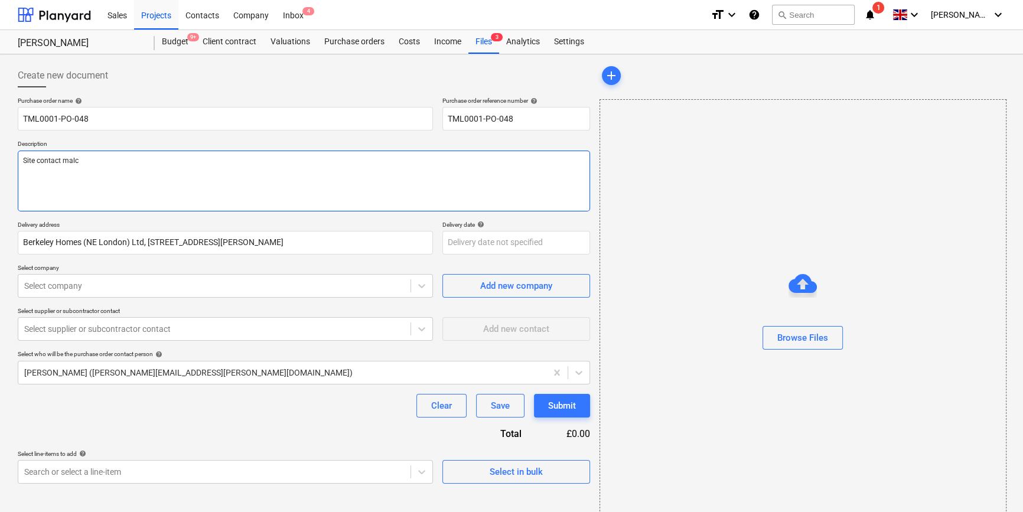
type textarea "x"
type textarea "Site contact malco"
type textarea "x"
type textarea "Site contact malcol"
type textarea "x"
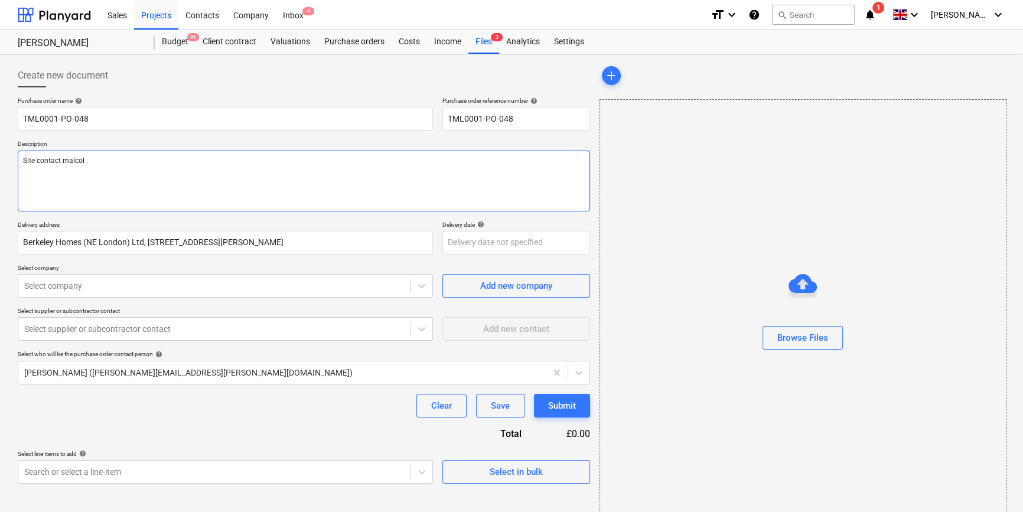
type textarea "Site contact [PERSON_NAME]"
type textarea "x"
type textarea "Site contact malcol"
type textarea "x"
type textarea "Site contact malco"
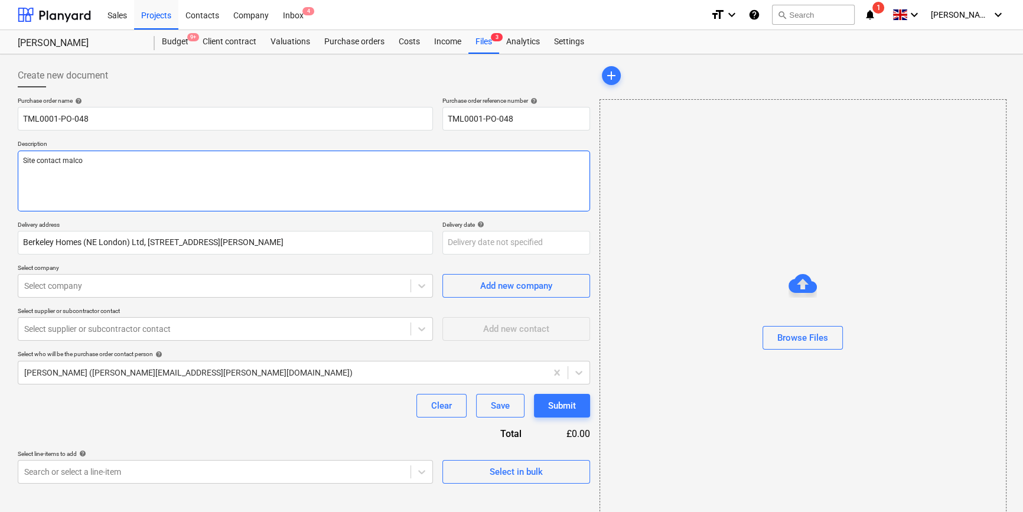
type textarea "x"
type textarea "Site contact malc"
type textarea "x"
type textarea "Site contact mal"
type textarea "x"
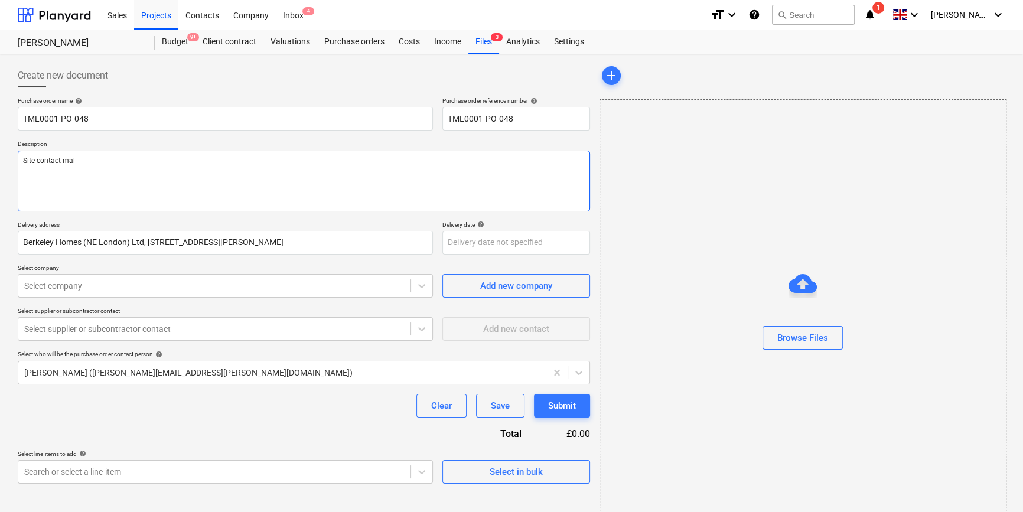
type textarea "Site contact ma"
type textarea "x"
type textarea "Site contact m"
type textarea "x"
type textarea "Site contact"
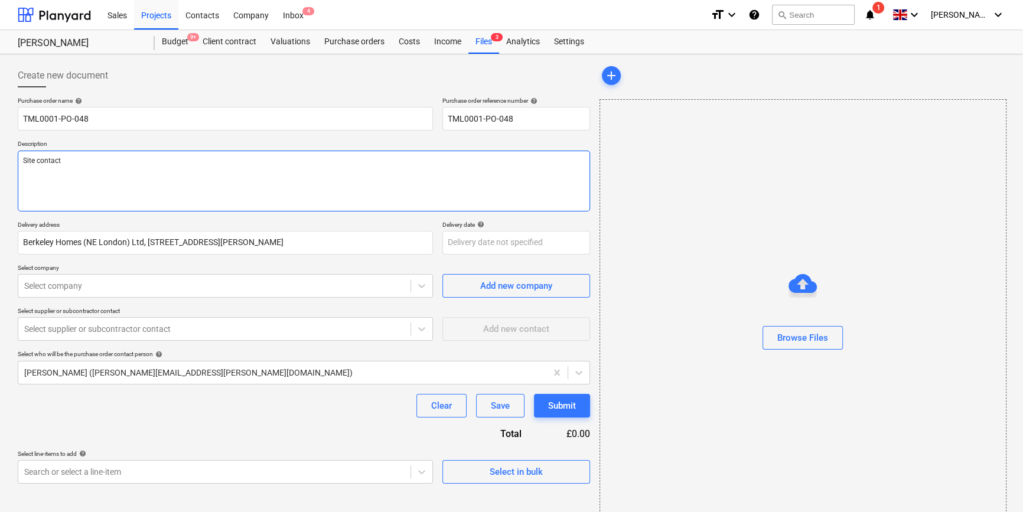
type textarea "x"
type textarea "Site contact M"
type textarea "x"
type textarea "Site contact [PERSON_NAME]"
type textarea "x"
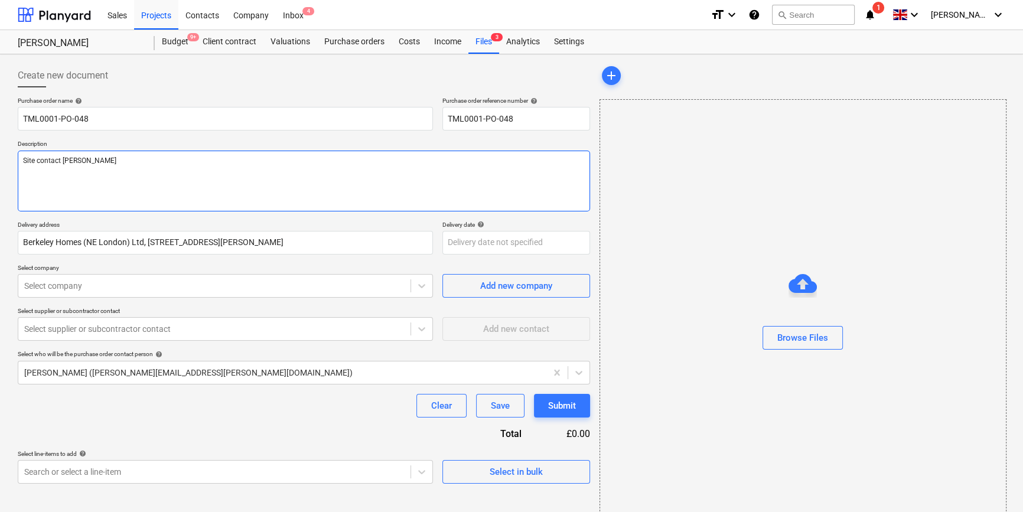
type textarea "Site contact [PERSON_NAME]"
type textarea "x"
type textarea "Site contact Malc"
type textarea "x"
type textarea "Site contact Malco"
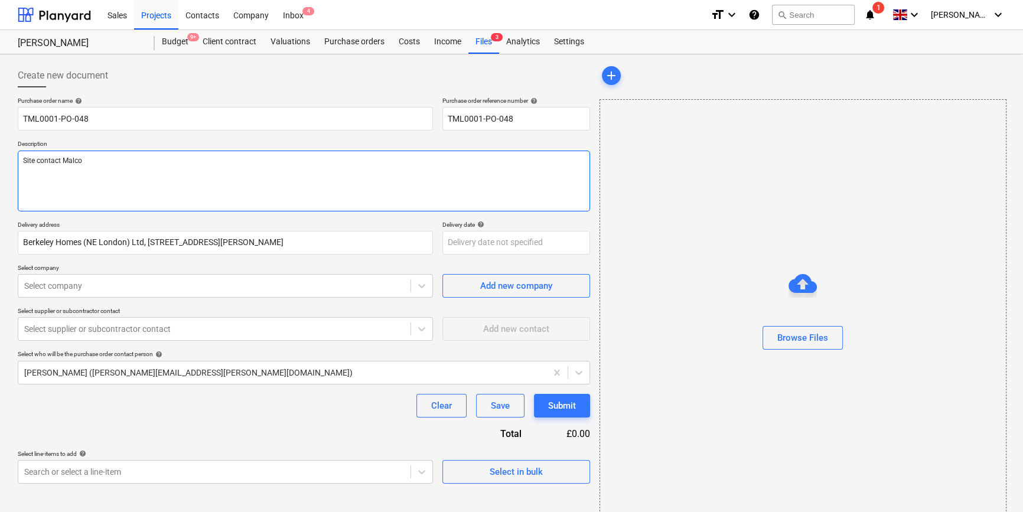
type textarea "x"
type textarea "Site contact Malcol"
type textarea "x"
type textarea "Site contact [PERSON_NAME]"
type textarea "x"
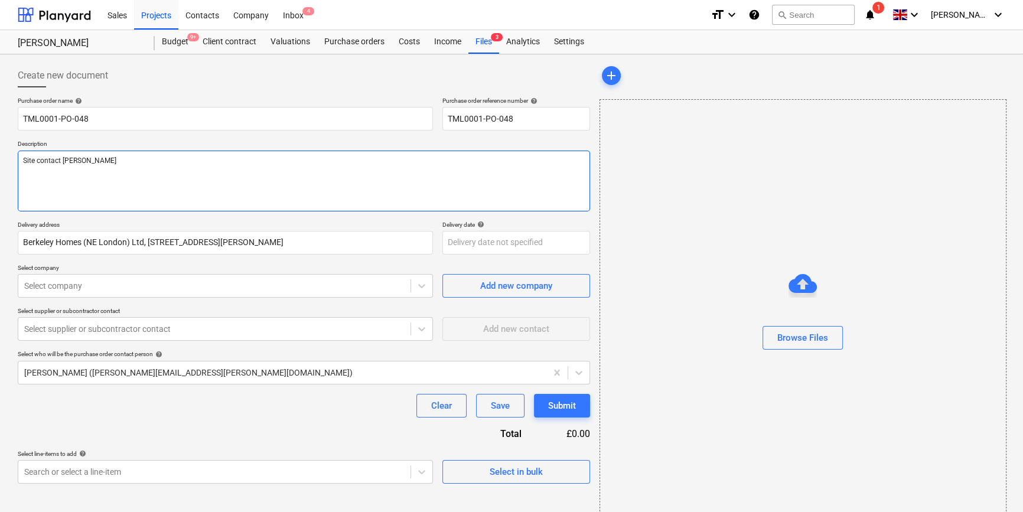
type textarea "Site contact [PERSON_NAME]"
type textarea "x"
type textarea "Site contact [PERSON_NAME] 0"
type textarea "x"
type textarea "Site contact [PERSON_NAME] 07"
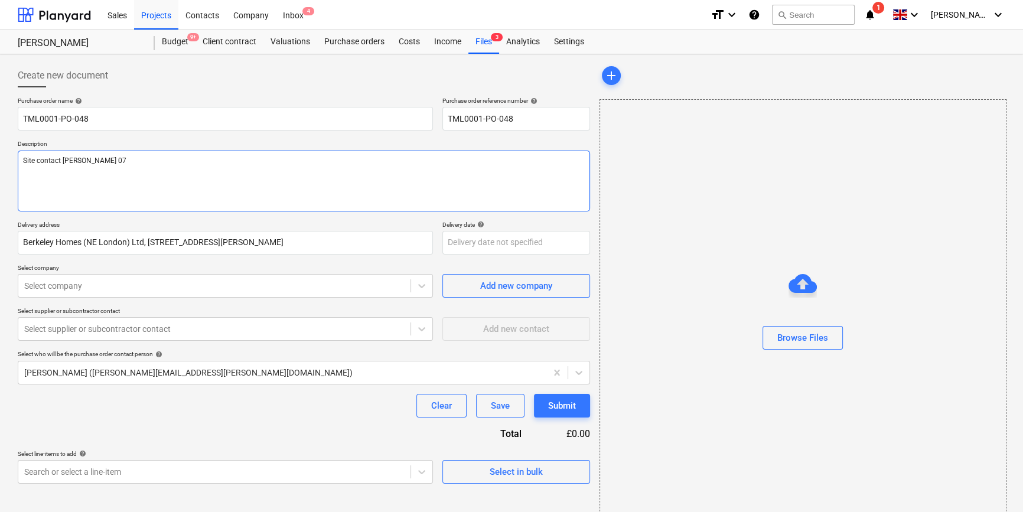
type textarea "x"
type textarea "Site contact [PERSON_NAME] 074"
type textarea "x"
type textarea "Site contact [PERSON_NAME] 0747"
type textarea "x"
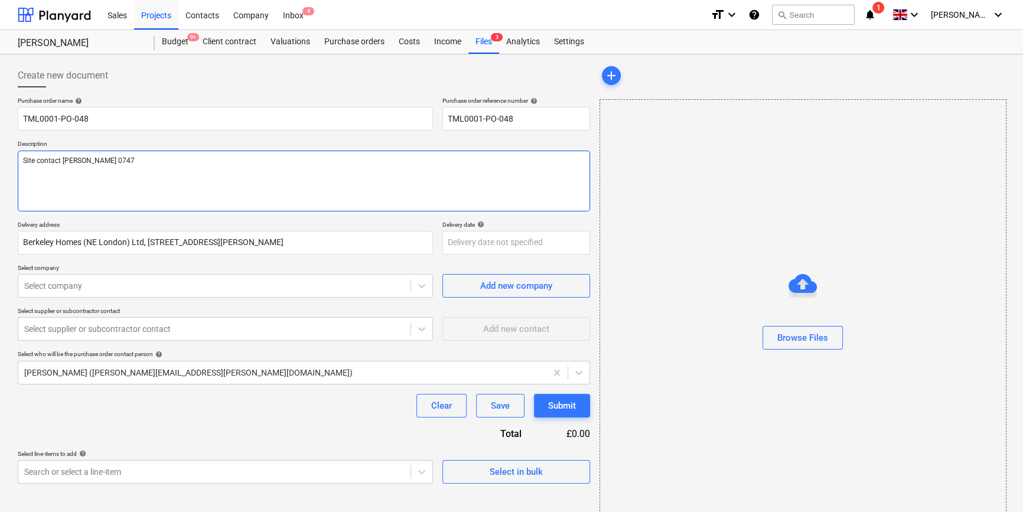
type textarea "Site contact [PERSON_NAME] 07479"
type textarea "x"
type textarea "Site contact [PERSON_NAME] 07479"
type textarea "x"
type textarea "Site contact [PERSON_NAME] 07479 3"
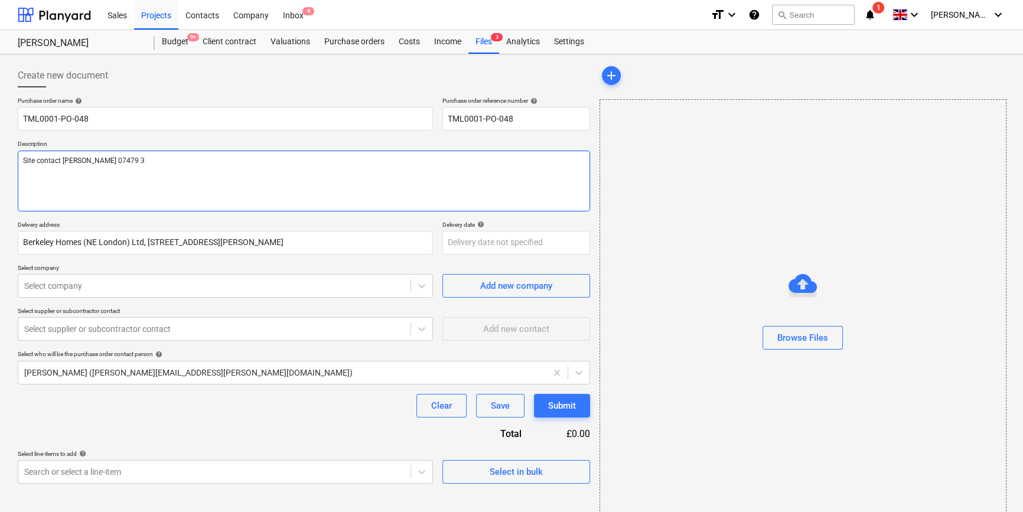
type textarea "x"
type textarea "Site contact [PERSON_NAME] [PHONE_NUMBER]"
type textarea "x"
type textarea "Site contact [PERSON_NAME] [PHONE_NUMBER]"
type textarea "x"
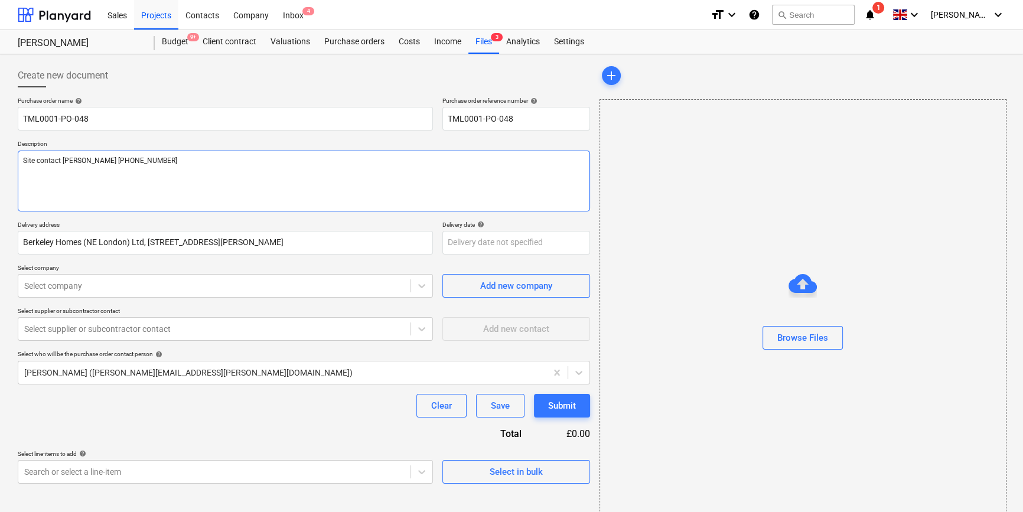
type textarea "Site contact [PERSON_NAME] [PHONE_NUMBER]"
type textarea "x"
type textarea "Site contact [PERSON_NAME] [PHONE_NUMBER]"
type textarea "x"
type textarea "Site contact [PERSON_NAME] [PHONE_NUMBER]"
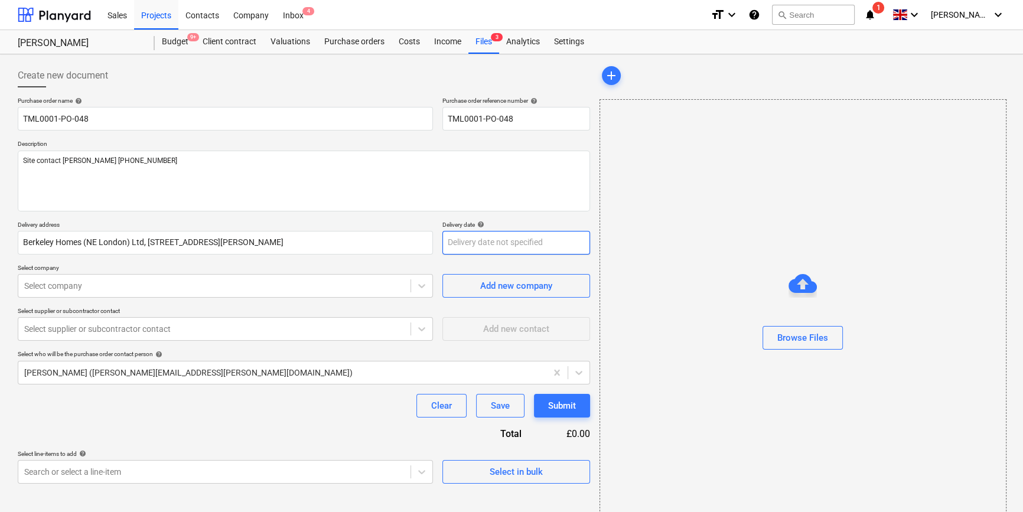
click at [477, 245] on body "Sales Projects Contacts Company Inbox 4 format_size keyboard_arrow_down help se…" at bounding box center [511, 256] width 1023 height 512
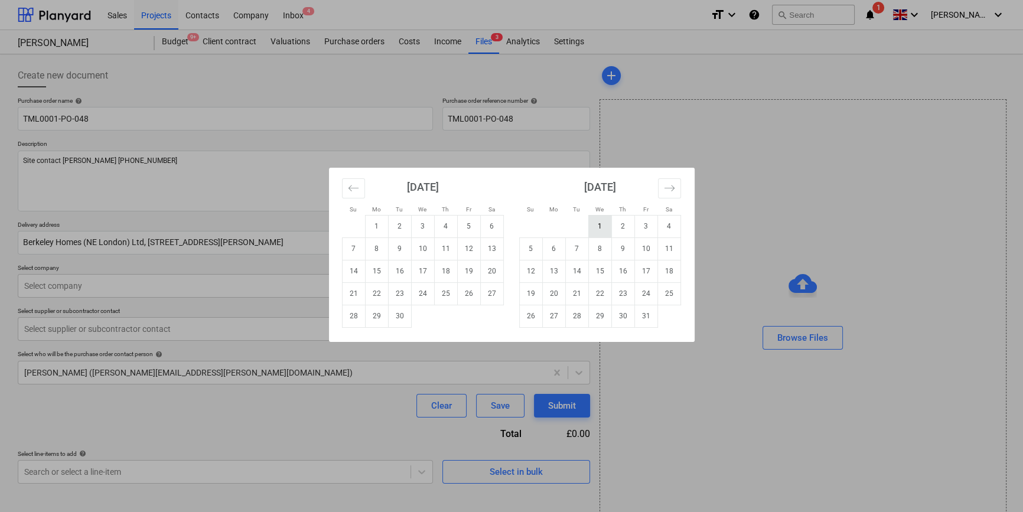
click at [596, 231] on td "1" at bounding box center [599, 226] width 23 height 22
type textarea "x"
type input "[DATE]"
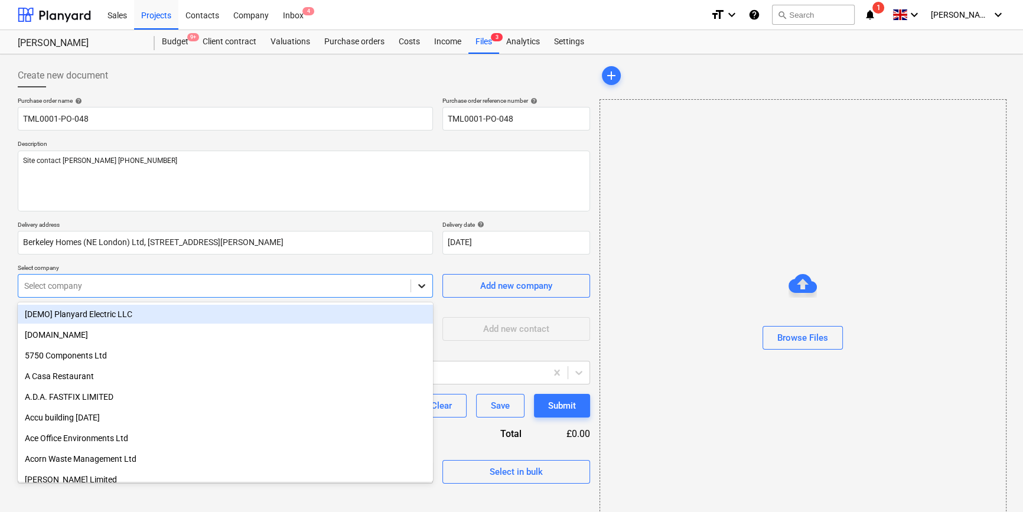
click at [419, 286] on icon at bounding box center [421, 286] width 7 height 4
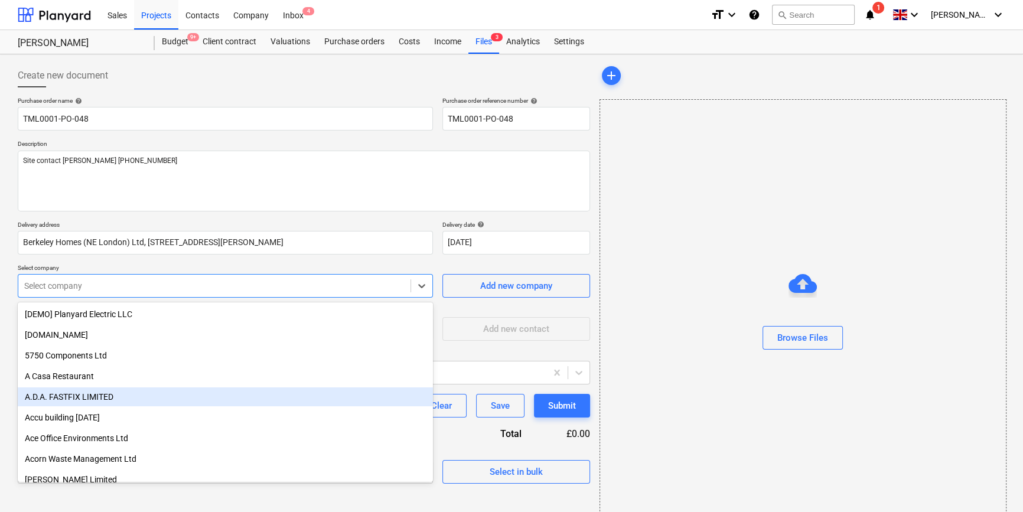
click at [87, 396] on div "A.D.A. FASTFIX LIMITED" at bounding box center [225, 396] width 415 height 19
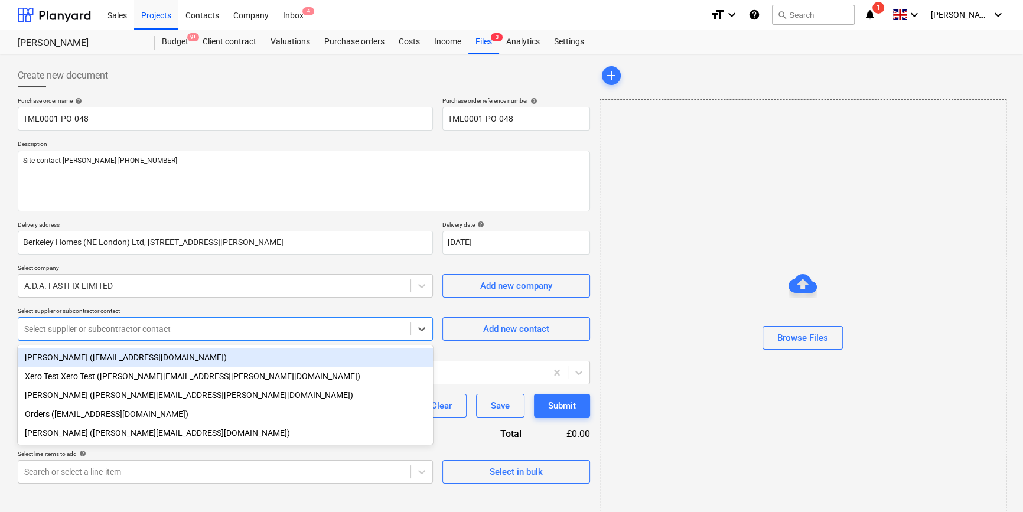
click at [94, 335] on div "Select supplier or subcontractor contact" at bounding box center [214, 329] width 392 height 17
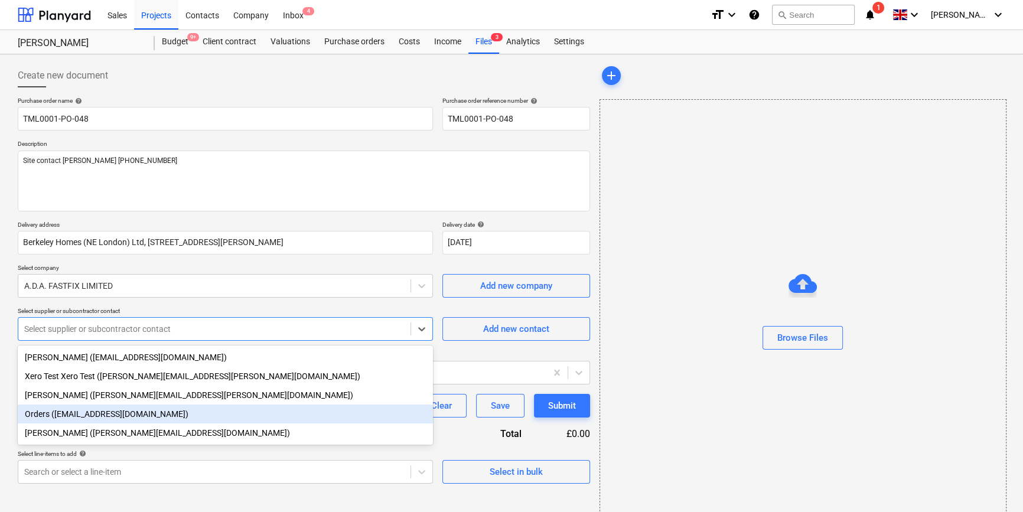
click at [94, 415] on div "Orders ([EMAIL_ADDRESS][DOMAIN_NAME])" at bounding box center [225, 414] width 415 height 19
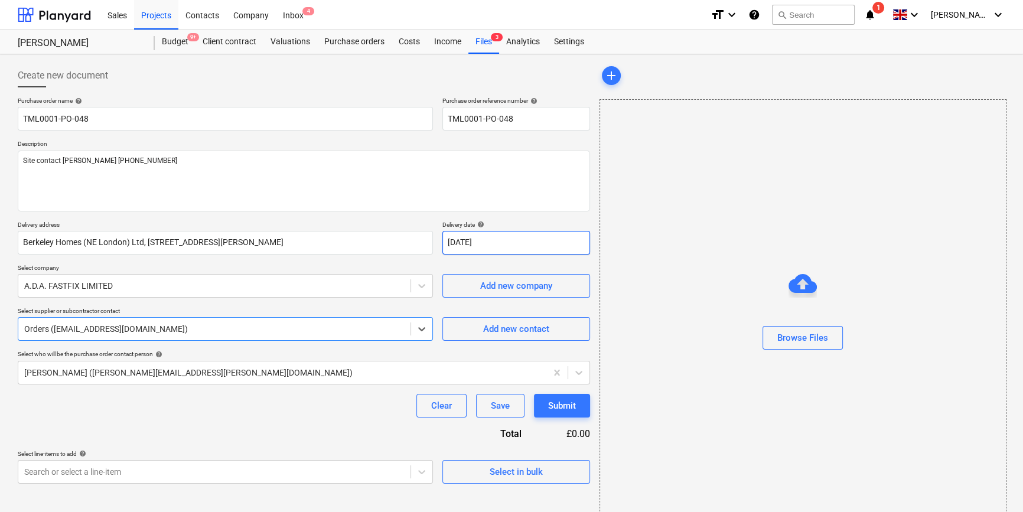
click at [462, 243] on body "Sales Projects Contacts Company Inbox 4 format_size keyboard_arrow_down help se…" at bounding box center [511, 256] width 1023 height 512
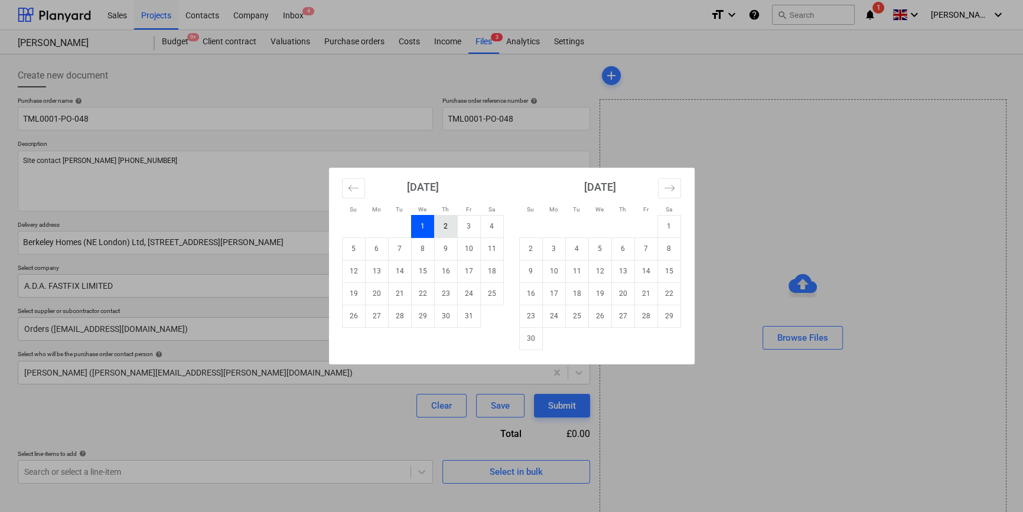
click at [449, 227] on td "2" at bounding box center [445, 226] width 23 height 22
type textarea "x"
type input "[DATE]"
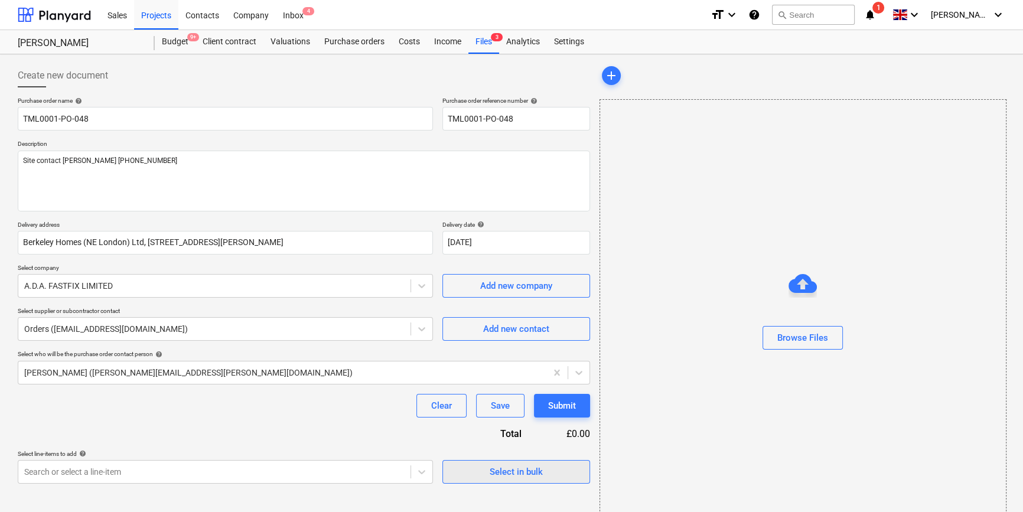
click at [485, 467] on span "Select in bulk" at bounding box center [516, 471] width 118 height 15
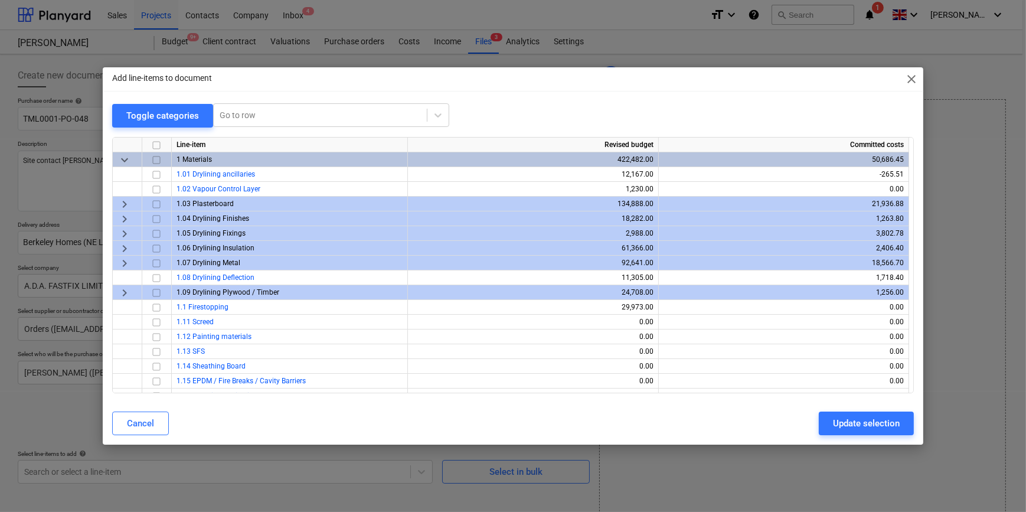
click at [125, 231] on span "keyboard_arrow_right" at bounding box center [125, 233] width 14 height 14
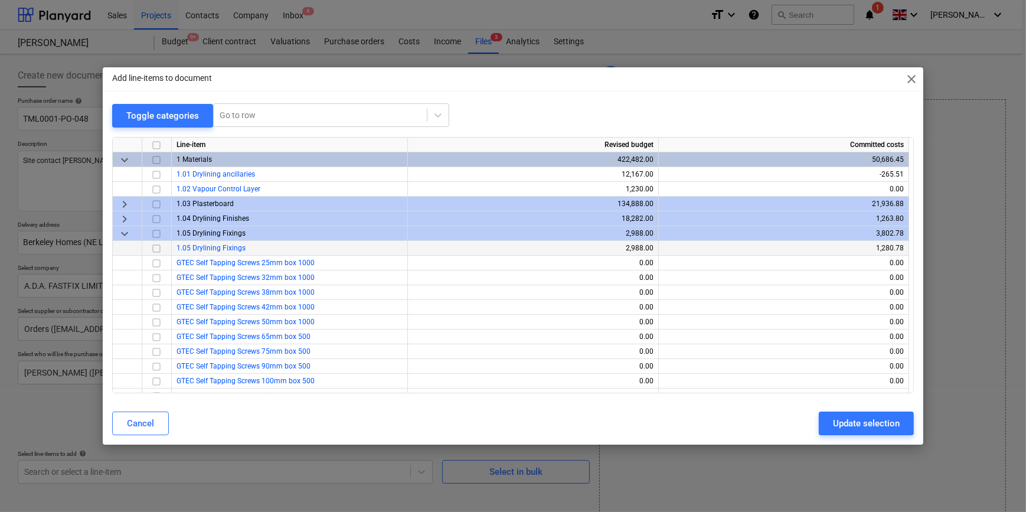
click at [156, 246] on input "checkbox" at bounding box center [156, 248] width 14 height 14
click at [847, 420] on div "Update selection" at bounding box center [866, 423] width 67 height 15
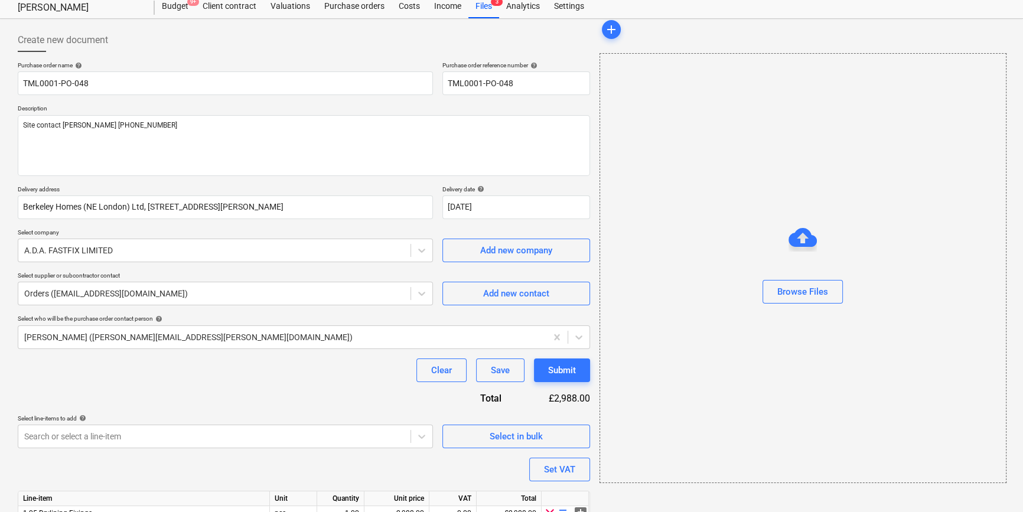
scroll to position [92, 0]
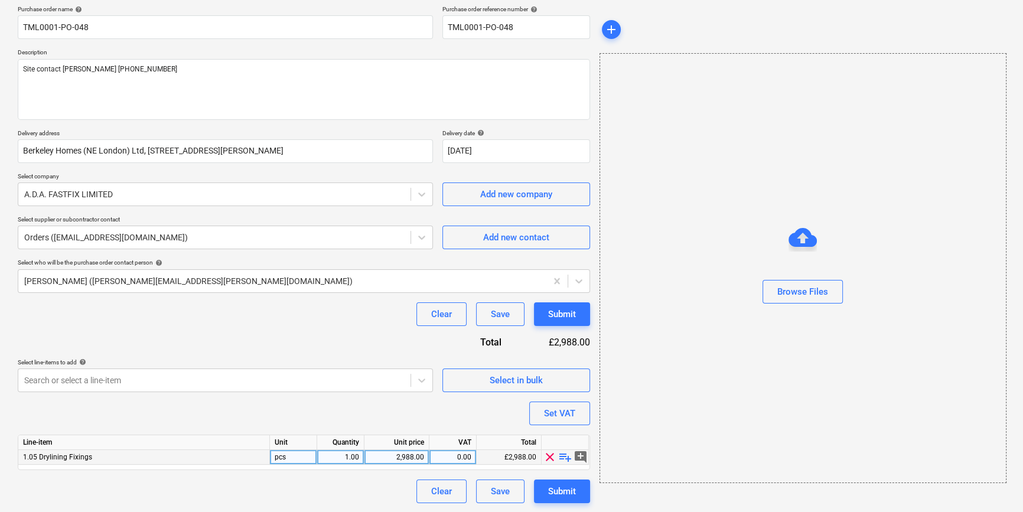
click at [564, 455] on span "playlist_add" at bounding box center [565, 457] width 14 height 14
type textarea "x"
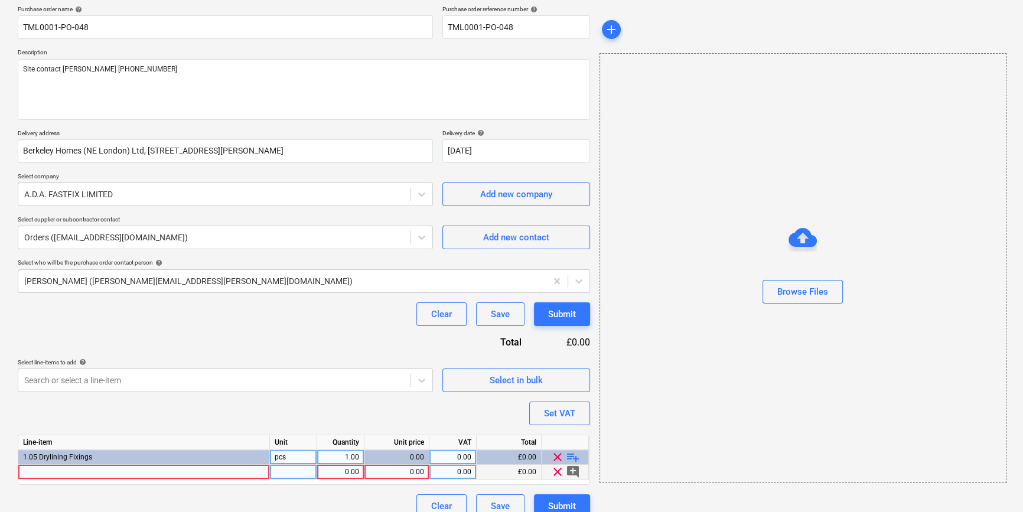
click at [43, 471] on div at bounding box center [144, 472] width 252 height 15
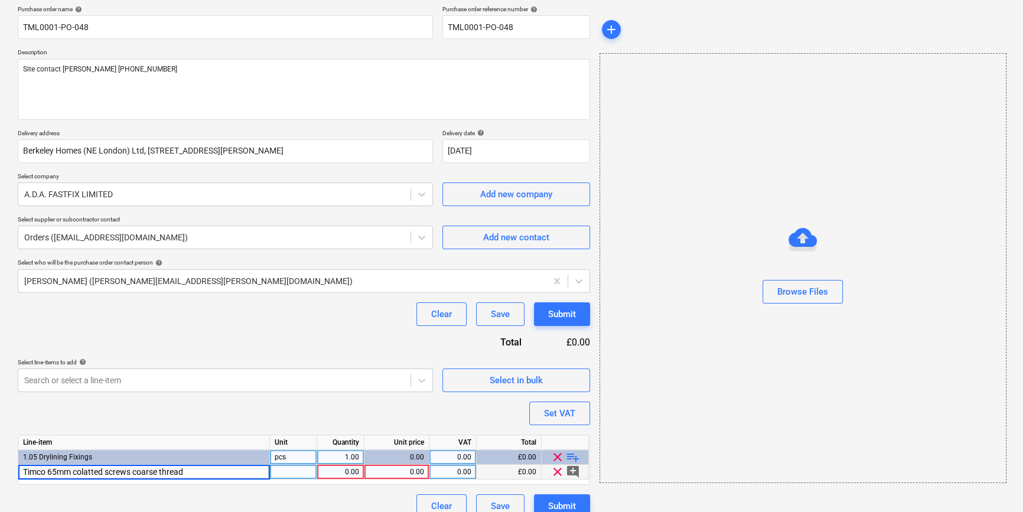
click at [83, 472] on input "Timco 65mm colatted screws coarse thread" at bounding box center [143, 472] width 251 height 14
type input "Timco 65mm collated screws coarse thread"
type textarea "x"
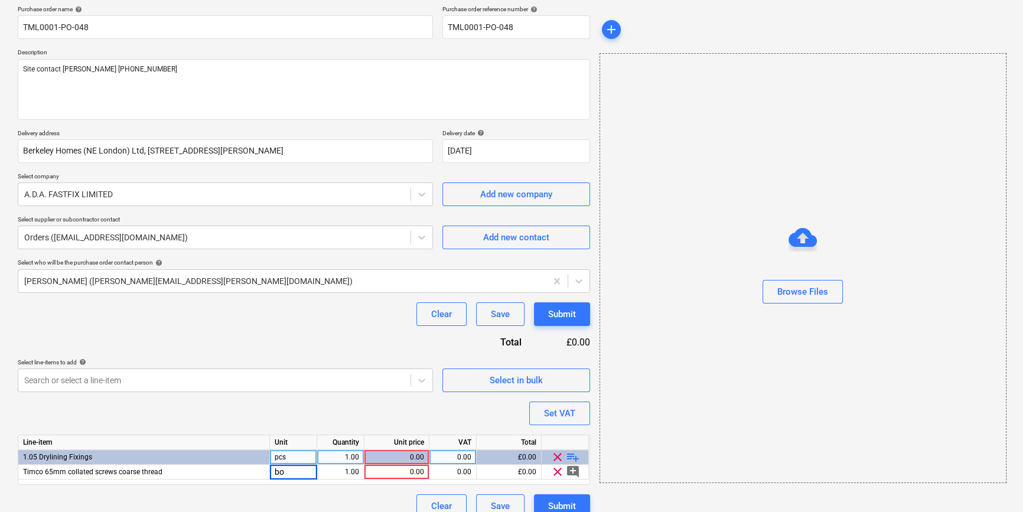
type input "box"
type textarea "x"
type input "40"
type textarea "x"
type input "20"
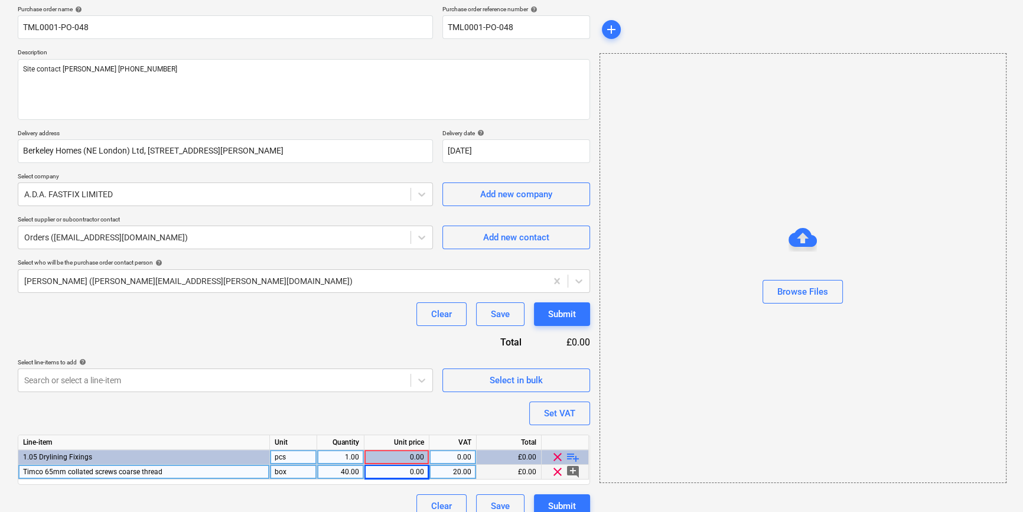
click at [393, 471] on div "0.00" at bounding box center [396, 472] width 55 height 15
click at [405, 473] on div "0.00" at bounding box center [396, 472] width 55 height 15
type textarea "x"
type input "13.37"
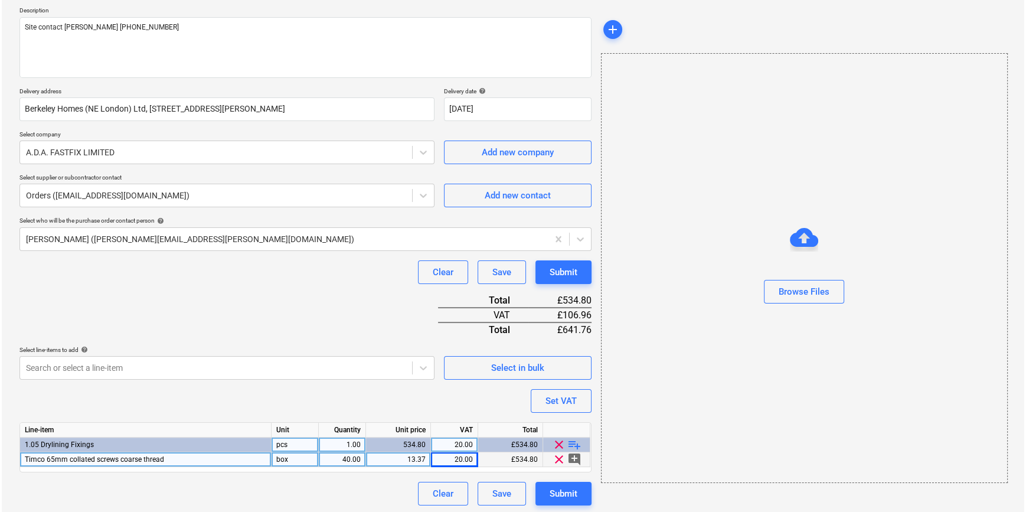
scroll to position [136, 0]
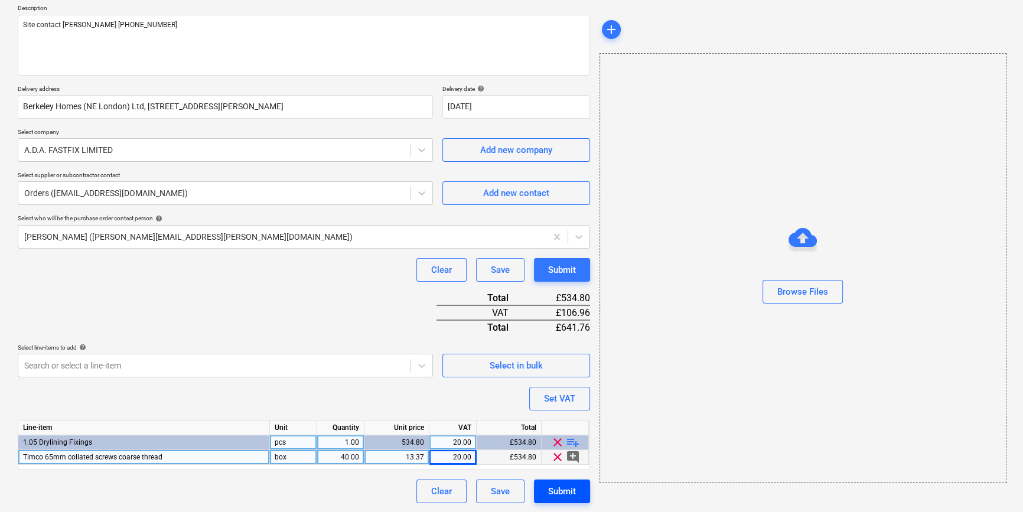
click at [559, 490] on div "Submit" at bounding box center [562, 491] width 28 height 15
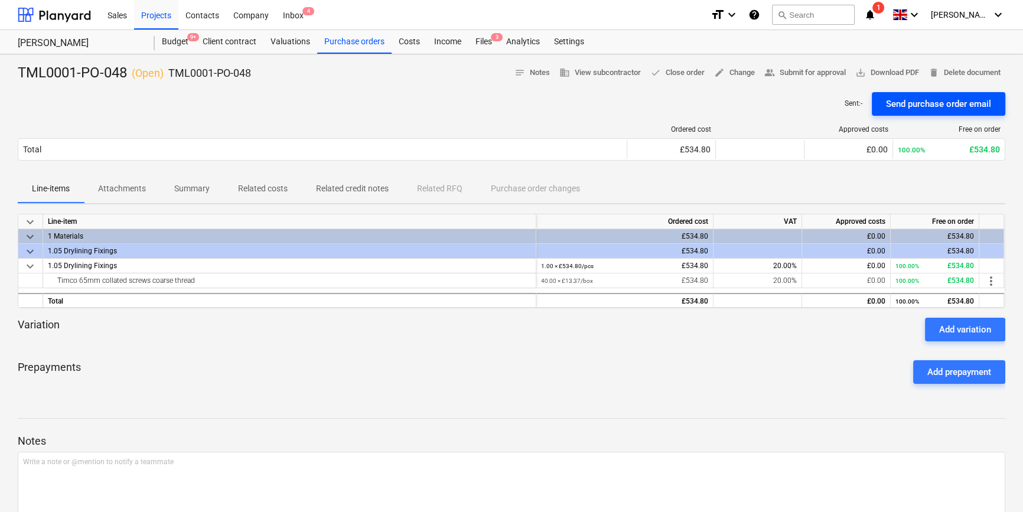
click at [915, 105] on div "Send purchase order email" at bounding box center [938, 103] width 105 height 15
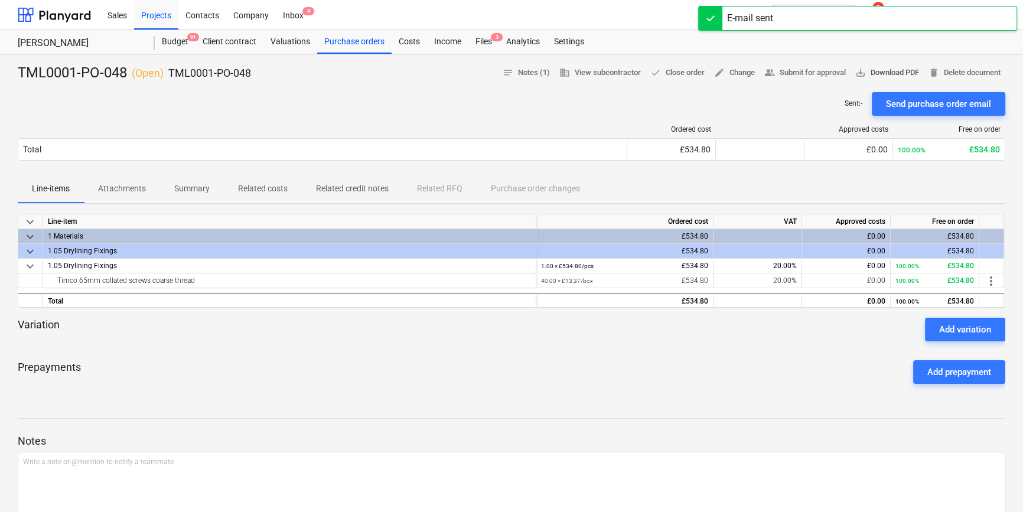
click at [880, 72] on span "save_alt Download PDF" at bounding box center [887, 73] width 64 height 14
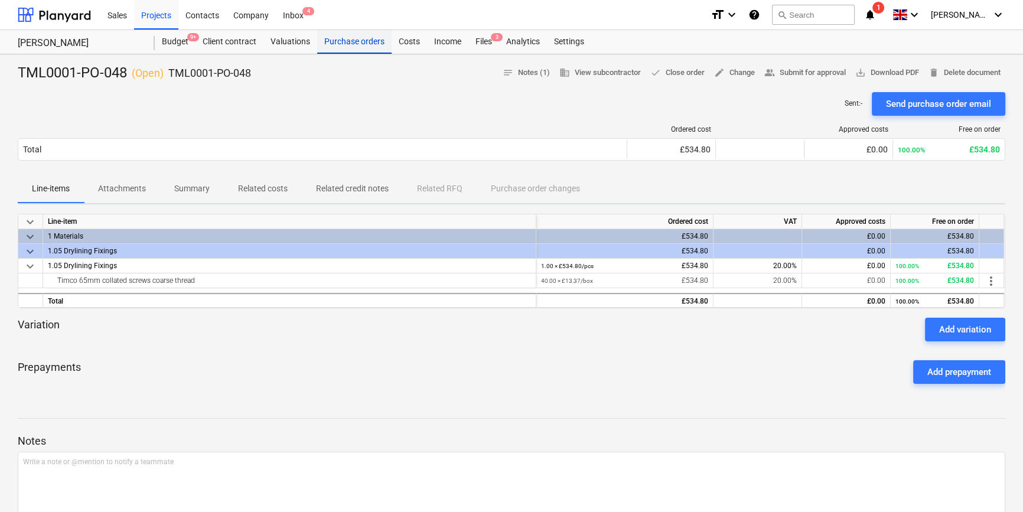
click at [343, 45] on div "Purchase orders" at bounding box center [354, 42] width 74 height 24
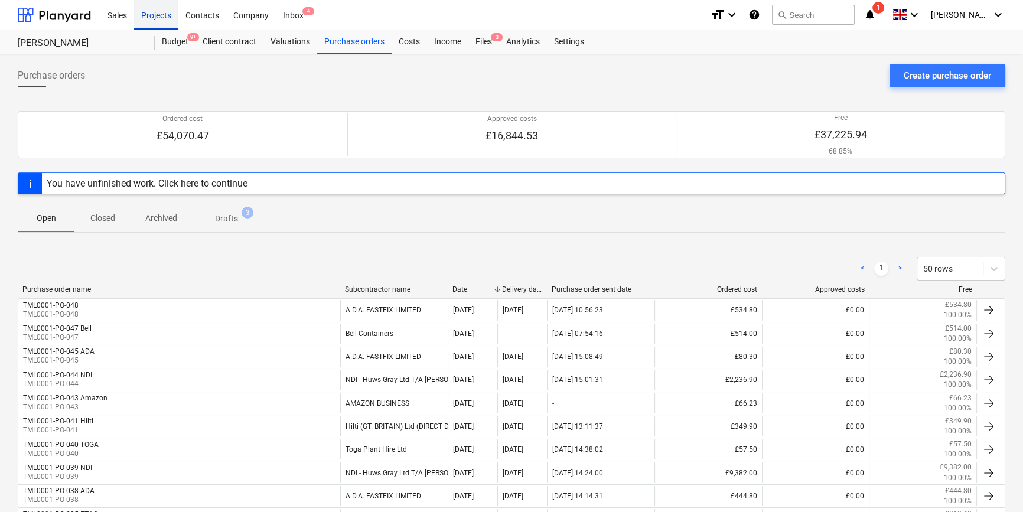
click at [162, 19] on div "Projects" at bounding box center [156, 14] width 44 height 30
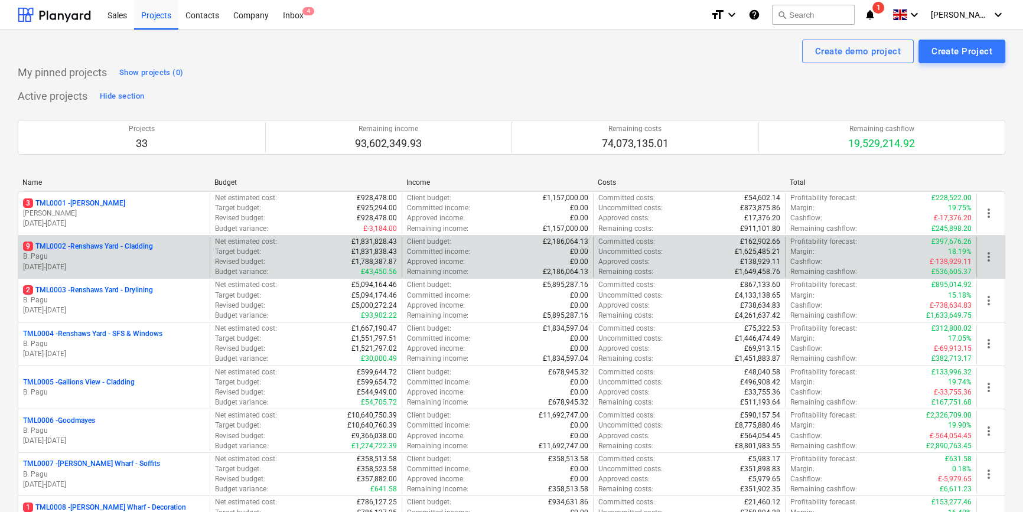
click at [134, 253] on p "B. Pagu" at bounding box center [114, 257] width 182 height 10
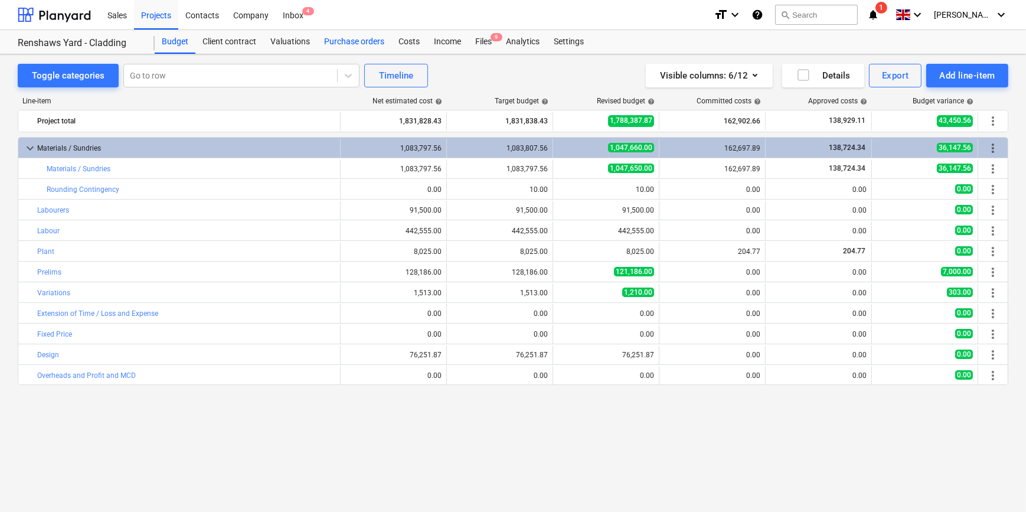
click at [343, 40] on div "Purchase orders" at bounding box center [354, 42] width 74 height 24
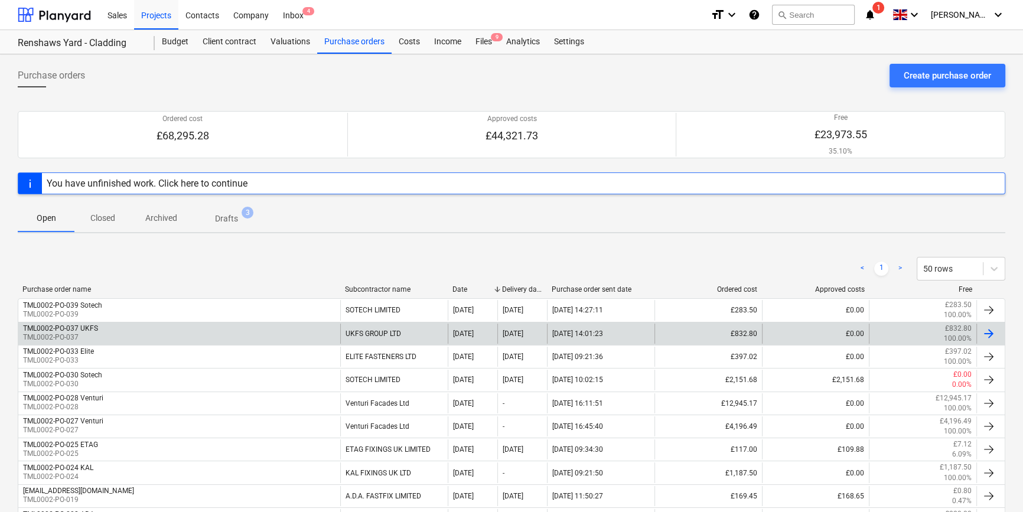
click at [991, 333] on div at bounding box center [988, 334] width 14 height 14
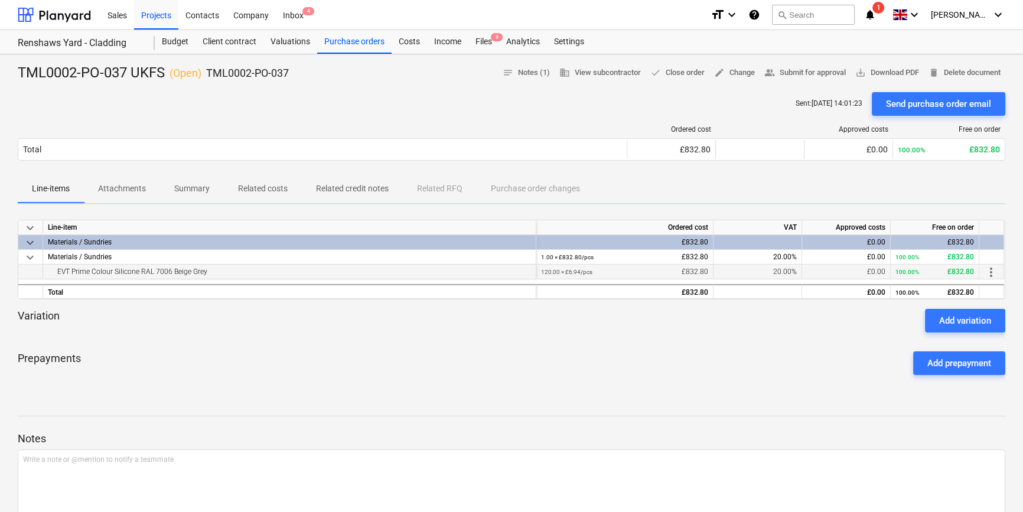
drag, startPoint x: 211, startPoint y: 271, endPoint x: 58, endPoint y: 276, distance: 152.4
click at [58, 276] on div "EVT Prime Colour Silicone RAL 7006 Beige Grey" at bounding box center [289, 272] width 483 height 14
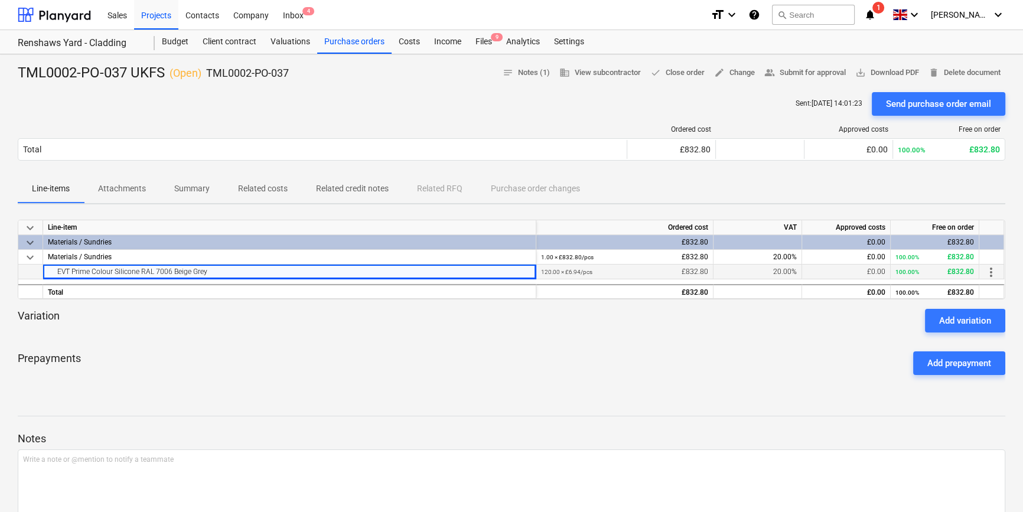
copy div "EVT Prime Colour Silicone RAL 7006 Beige Grey"
click at [345, 39] on div "Purchase orders" at bounding box center [354, 42] width 74 height 24
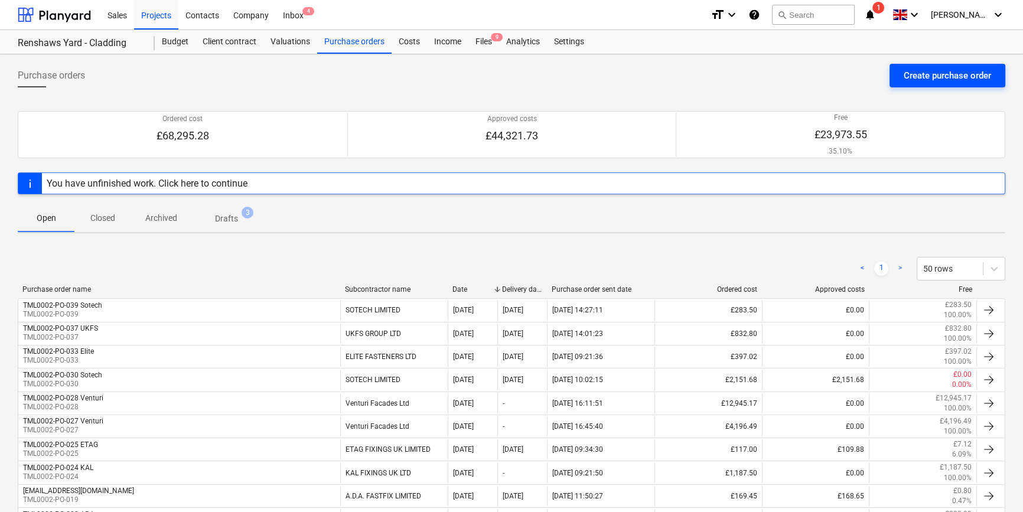
click at [914, 74] on div "Create purchase order" at bounding box center [946, 75] width 87 height 15
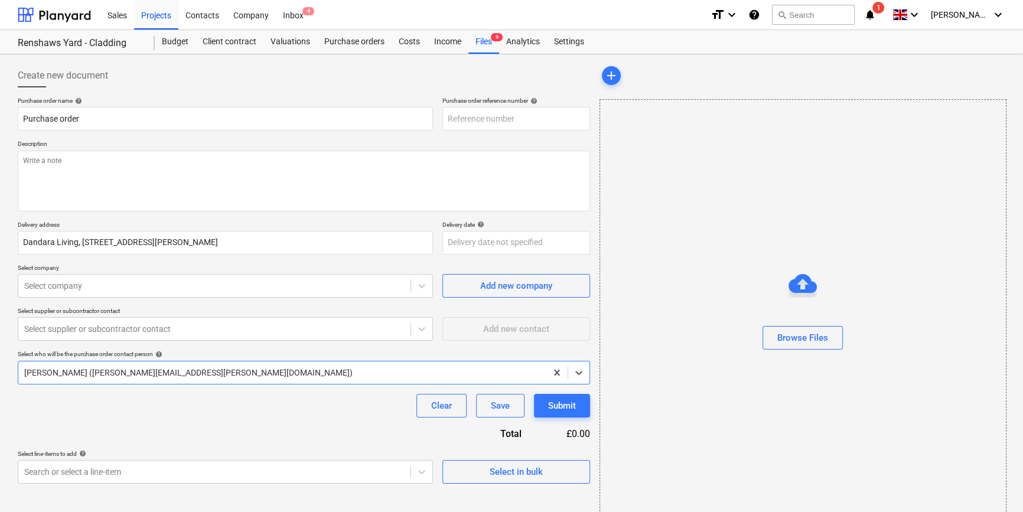
type textarea "x"
type input "TML0002-PO-041"
click at [513, 478] on div "Select in bulk" at bounding box center [516, 471] width 53 height 15
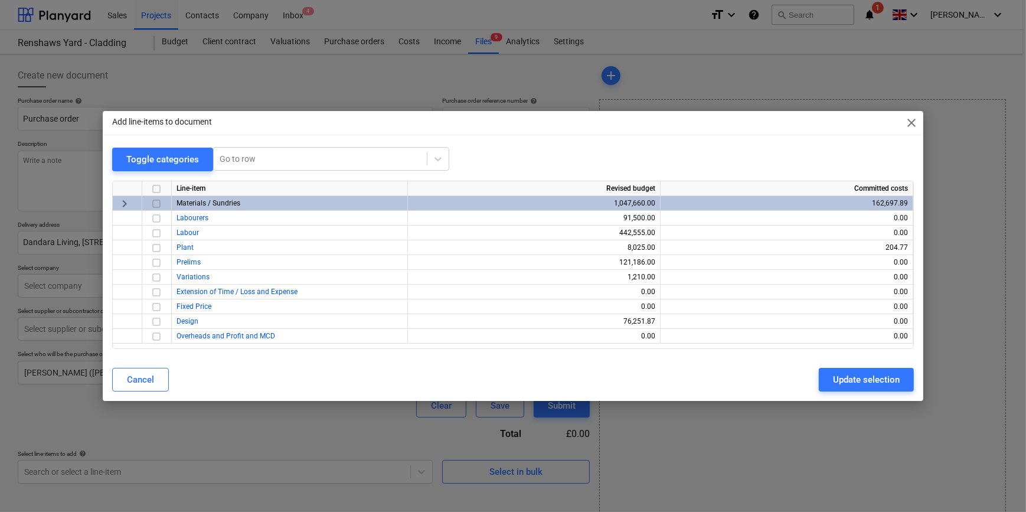
click at [159, 202] on input "checkbox" at bounding box center [156, 204] width 14 height 14
click at [844, 383] on div "Update selection" at bounding box center [866, 379] width 67 height 15
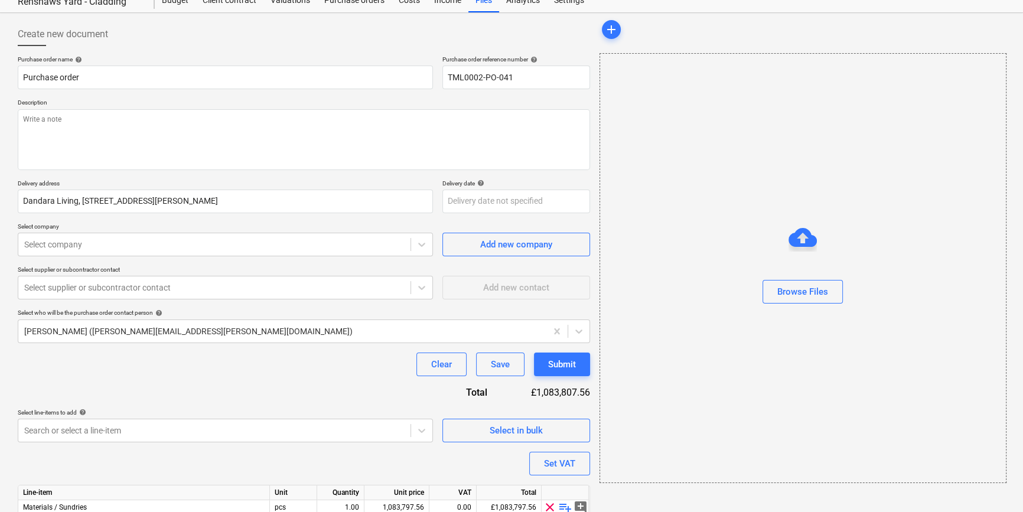
scroll to position [106, 0]
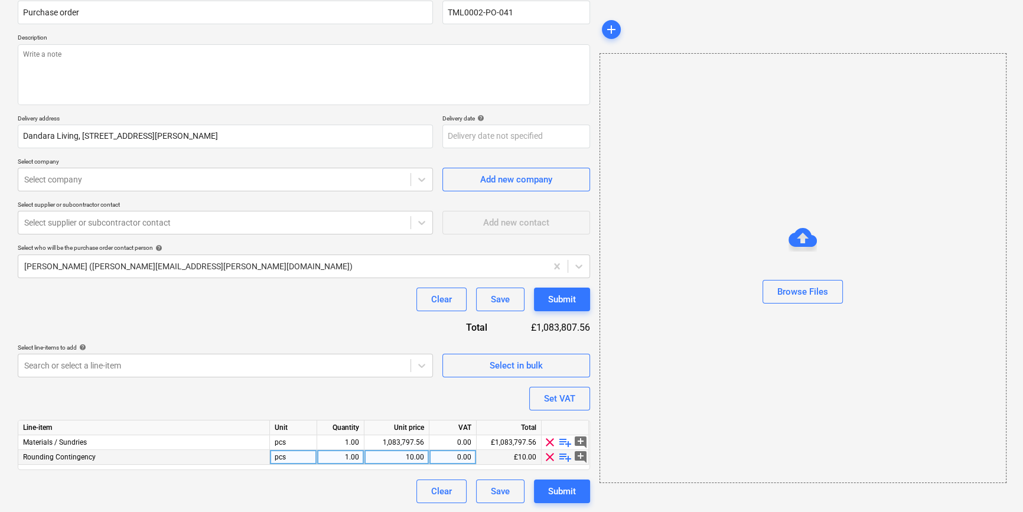
click at [549, 455] on span "clear" at bounding box center [550, 457] width 14 height 14
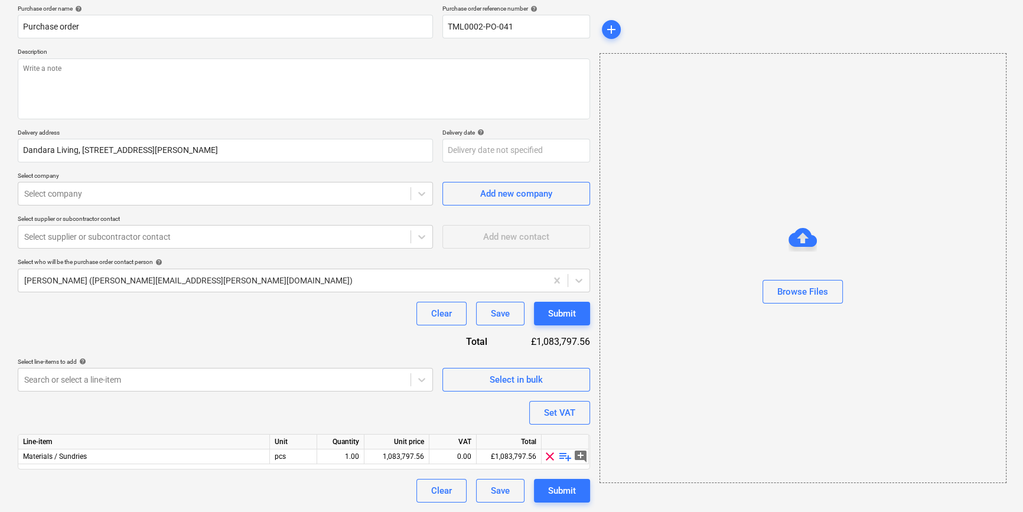
scroll to position [92, 0]
click at [562, 454] on span "playlist_add" at bounding box center [565, 457] width 14 height 14
type textarea "x"
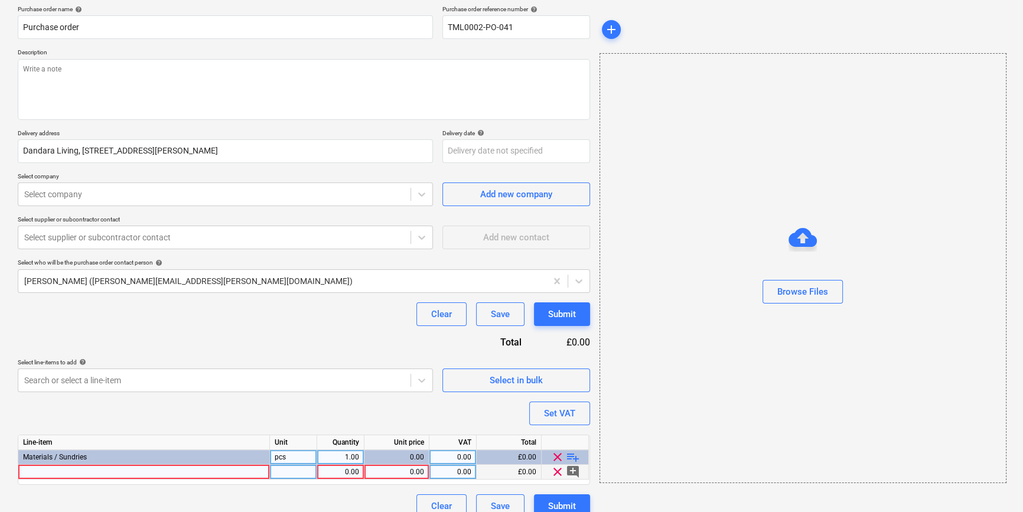
click at [29, 472] on div at bounding box center [144, 472] width 252 height 15
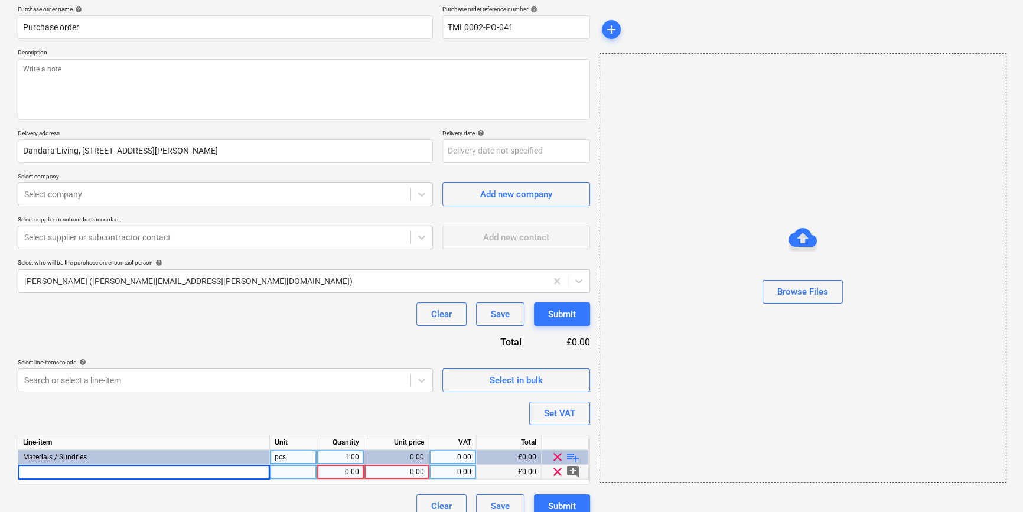
type input "EVT Prime Colour Silicone RAL 7006 Beige Grey"
type textarea "x"
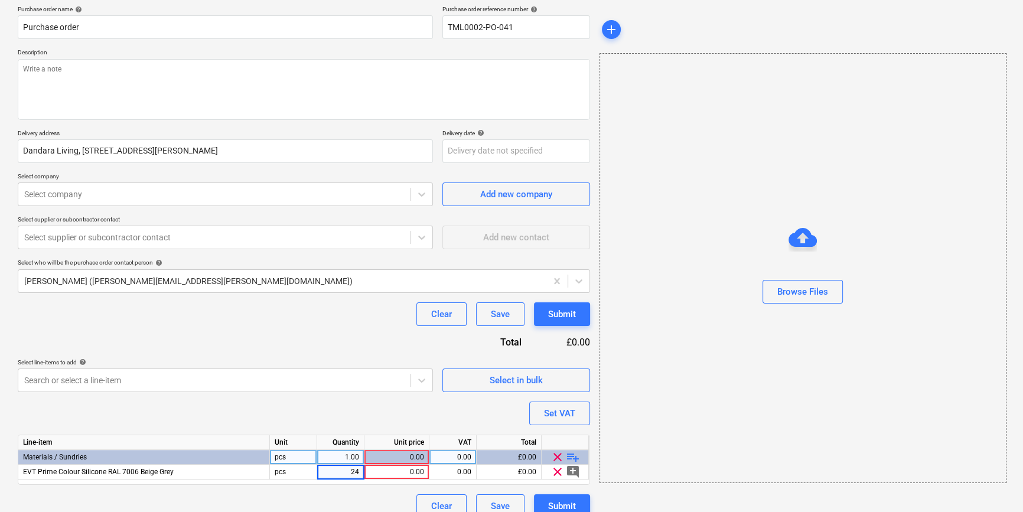
type input "240"
type textarea "x"
type input "6.94"
type textarea "x"
type input "20"
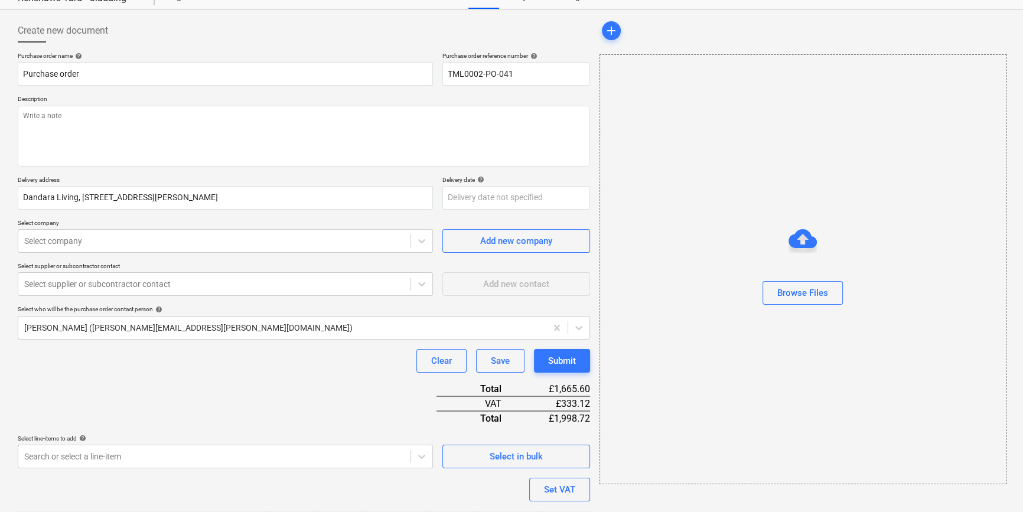
scroll to position [0, 0]
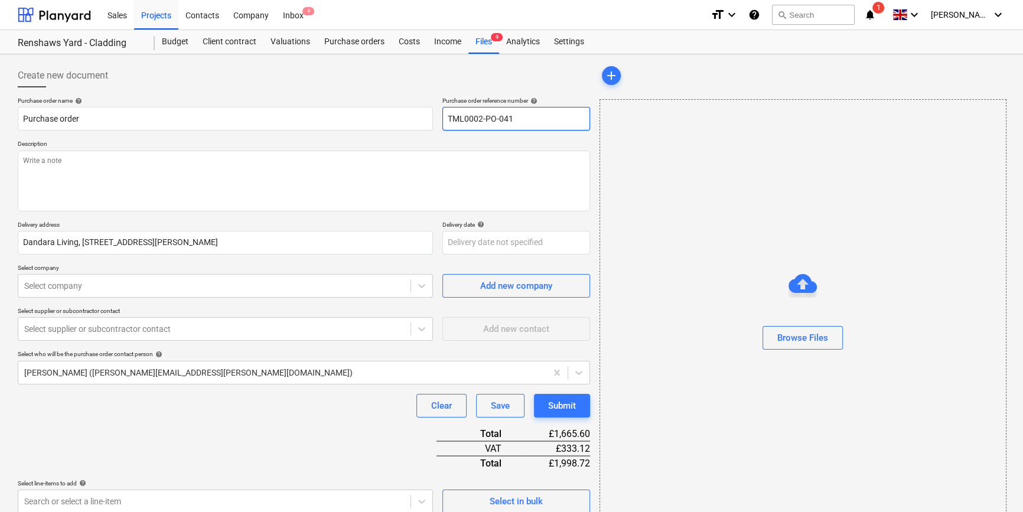
drag, startPoint x: 515, startPoint y: 117, endPoint x: 447, endPoint y: 119, distance: 67.9
click at [447, 119] on input "TML0002-PO-041" at bounding box center [516, 119] width 148 height 24
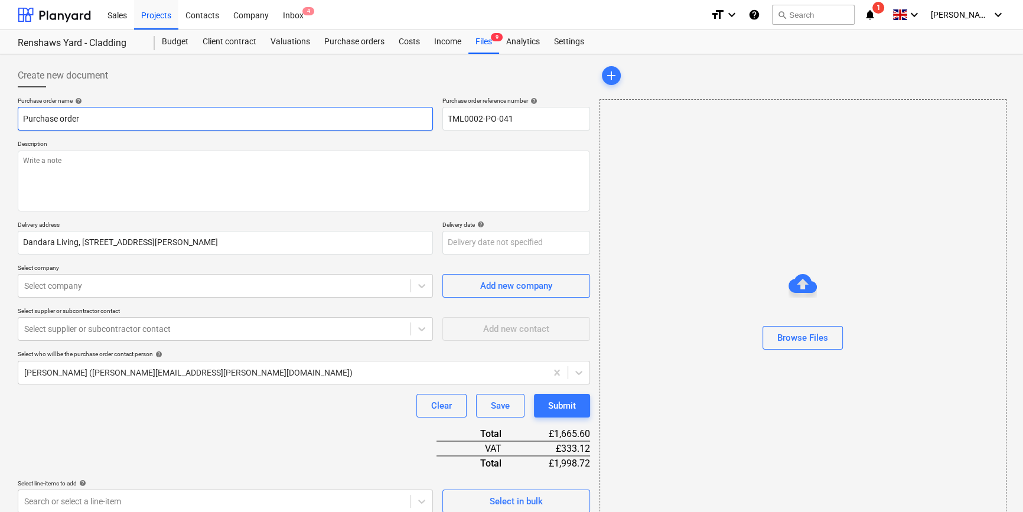
drag, startPoint x: 66, startPoint y: 120, endPoint x: 21, endPoint y: 116, distance: 45.6
click at [21, 116] on input "Purchase order" at bounding box center [225, 119] width 415 height 24
paste input "TML0002-PO-041"
type textarea "x"
type input "TML0002-PO-041"
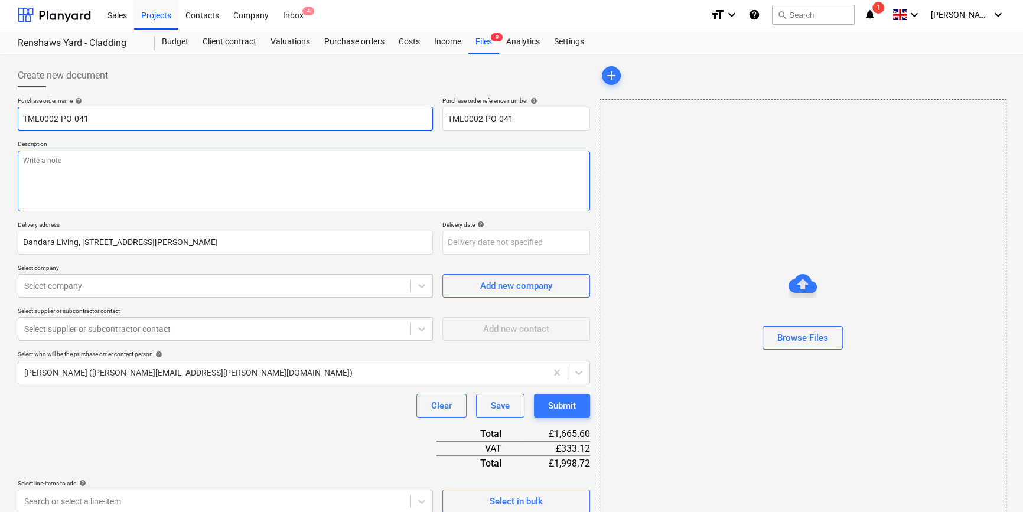
type textarea "x"
type input "TML0002-PO-041U"
type textarea "x"
type input "TML0002-PO-041UK"
type textarea "x"
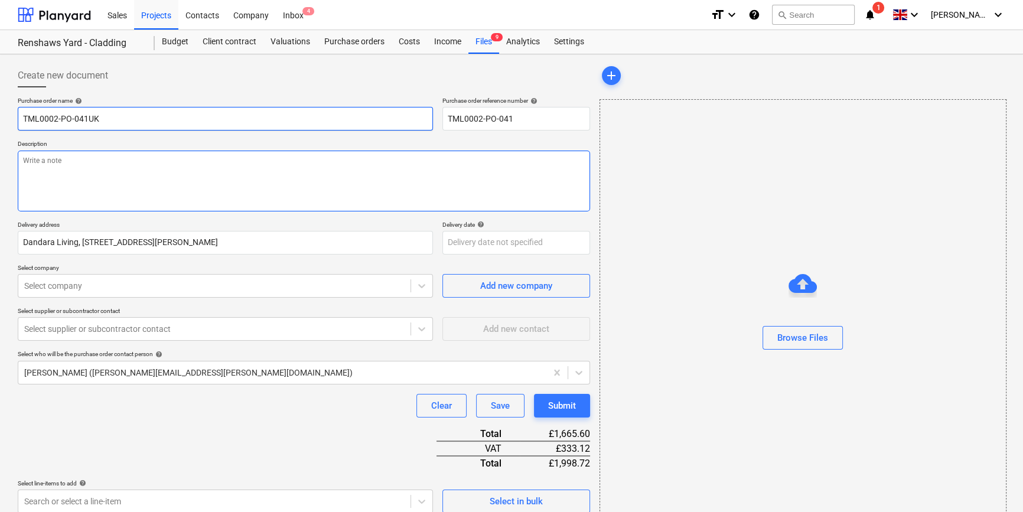
type input "TML0002-PO-041UKF"
type textarea "x"
type input "TML0002-PO-041UKFS"
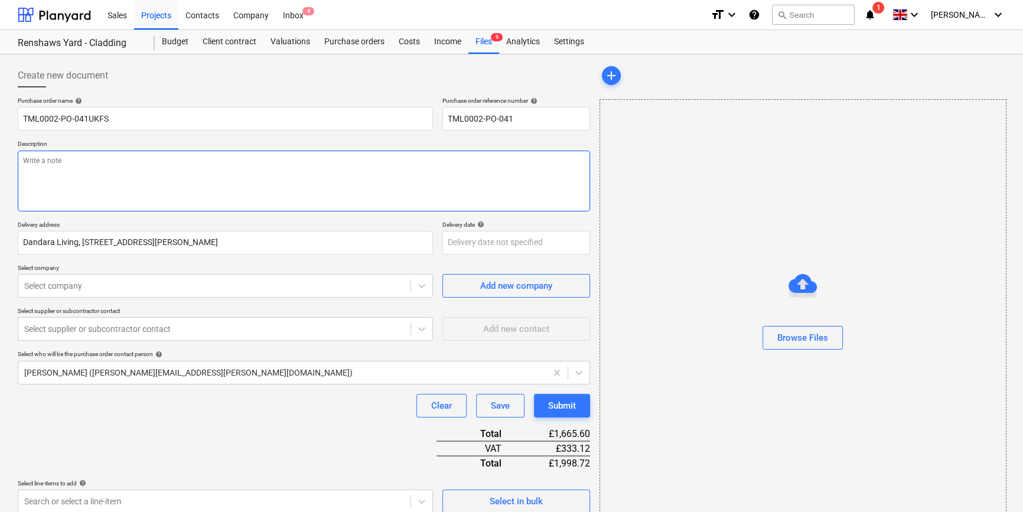
click at [54, 163] on textarea at bounding box center [304, 181] width 572 height 61
type textarea "x"
type textarea "S"
type textarea "x"
type textarea "Si"
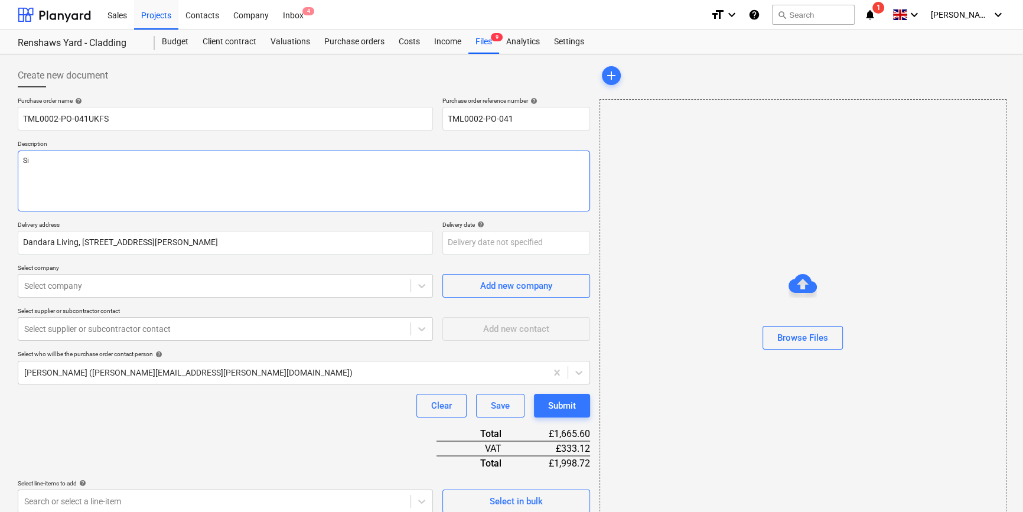
type textarea "x"
type textarea "Sit"
type textarea "x"
type textarea "Site"
type textarea "x"
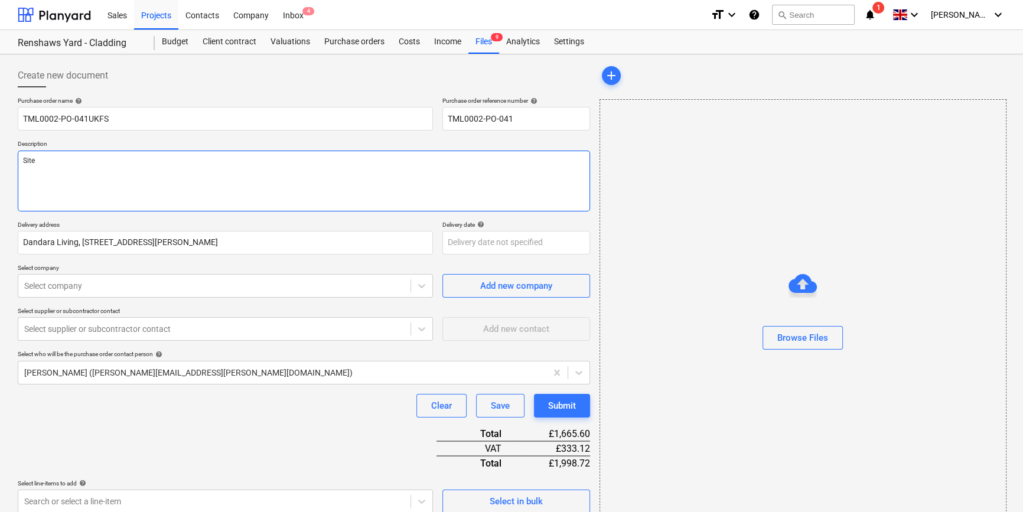
type textarea "Site"
type textarea "x"
type textarea "Site c"
type textarea "x"
type textarea "Site co"
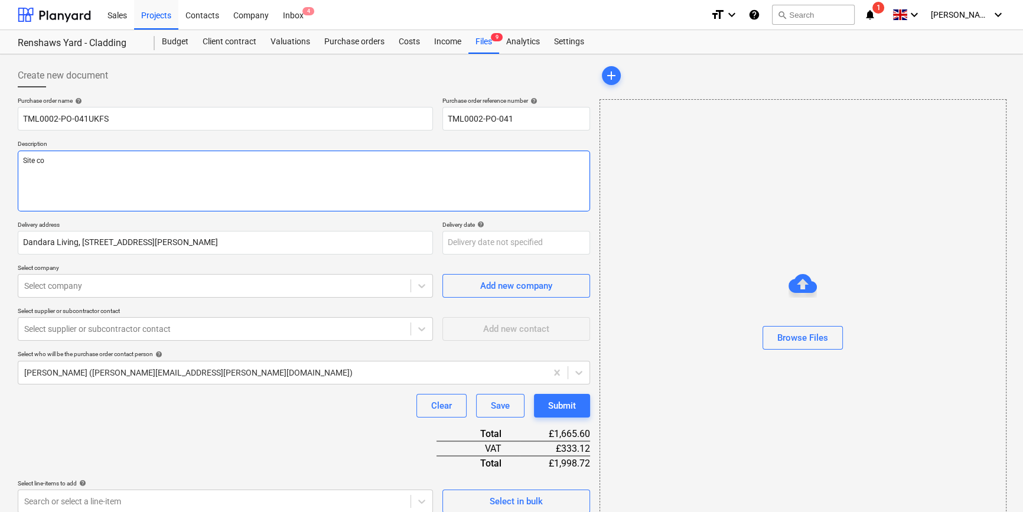
type textarea "x"
type textarea "Site con"
type textarea "x"
type textarea "Site cont"
type textarea "x"
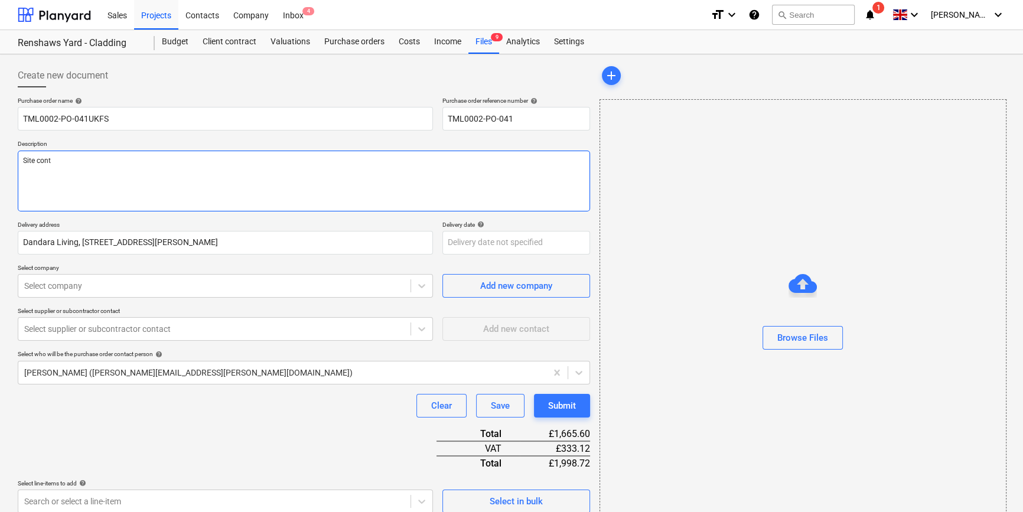
type textarea "Site conta"
type textarea "x"
type textarea "Site contac"
type textarea "x"
type textarea "Site contact"
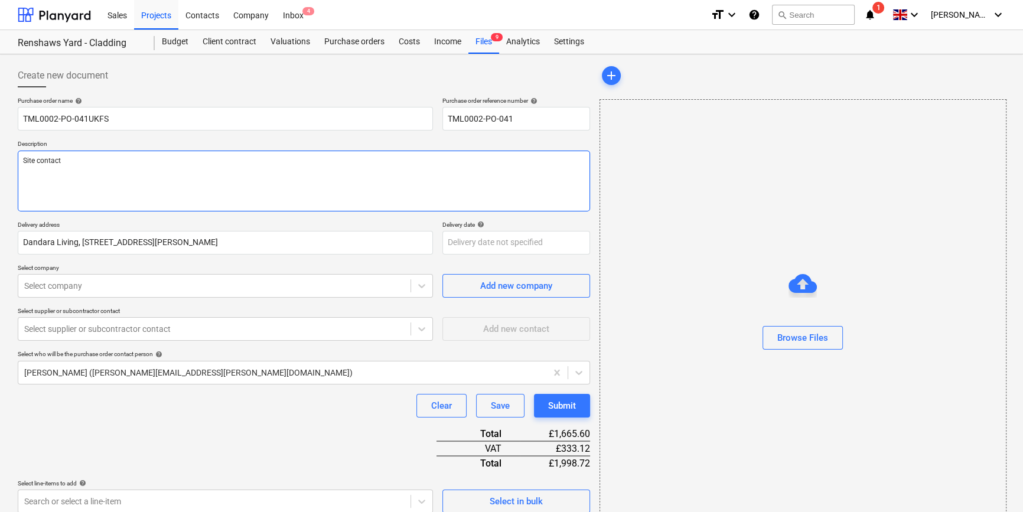
type textarea "x"
type textarea "Site contact"
type textarea "x"
type textarea "Site contact P"
type textarea "x"
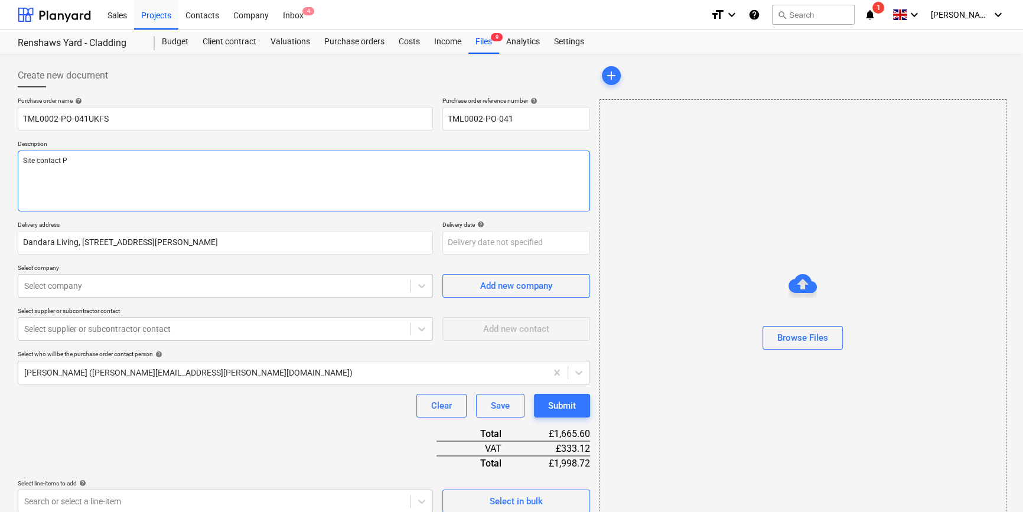
type textarea "Site contact Pe"
type textarea "x"
type textarea "Site contact Ped"
type textarea "x"
type textarea "Site contact Pedz"
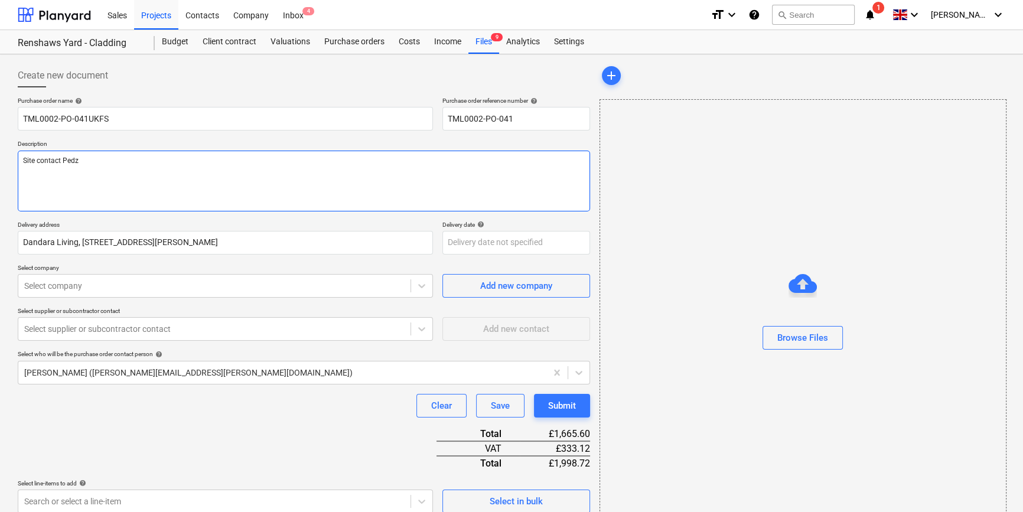
type textarea "x"
type textarea "Site contact Pedzi"
type textarea "x"
type textarea "Site contact Pedzi"
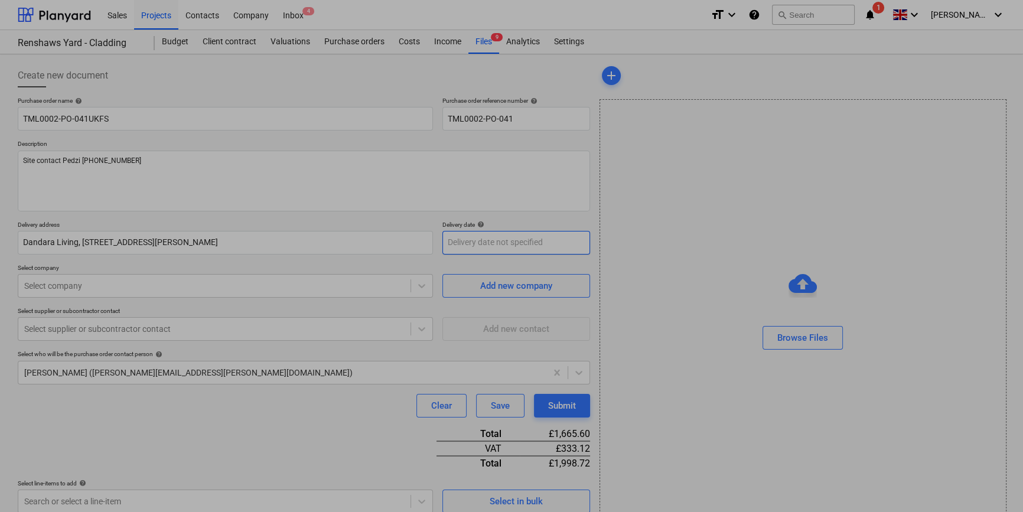
click at [487, 246] on body "Sales Projects Contacts Company Inbox 4 format_size keyboard_arrow_down help se…" at bounding box center [511, 256] width 1023 height 512
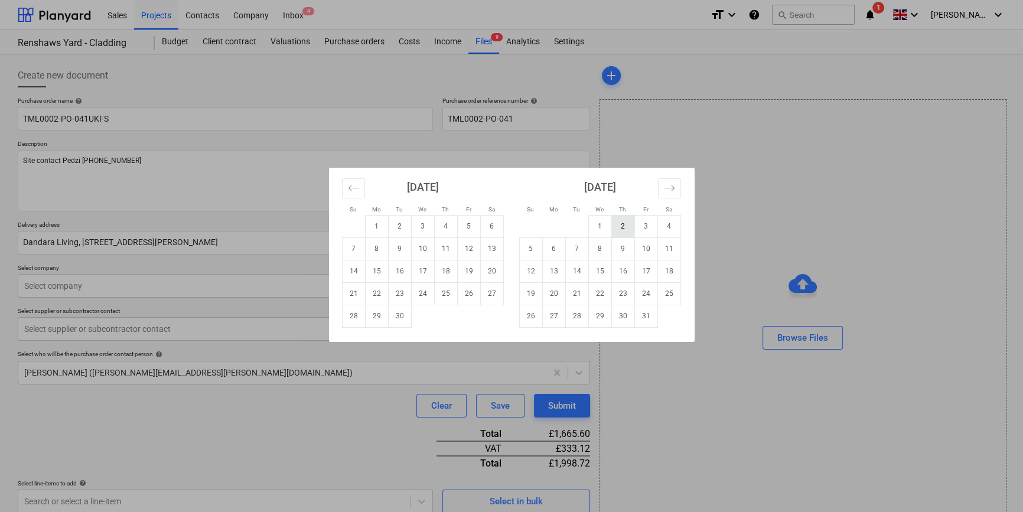
click at [615, 223] on td "2" at bounding box center [622, 226] width 23 height 22
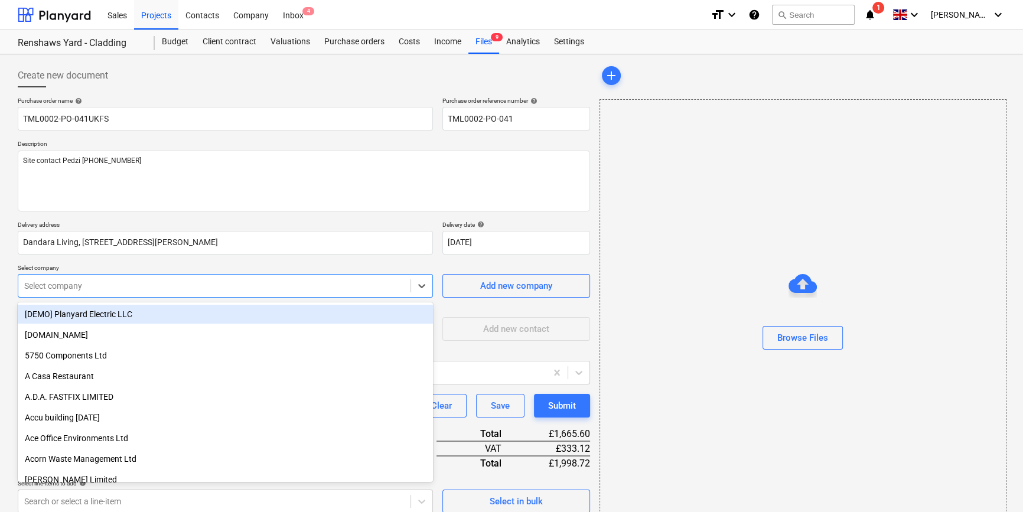
click at [112, 283] on div at bounding box center [214, 286] width 380 height 12
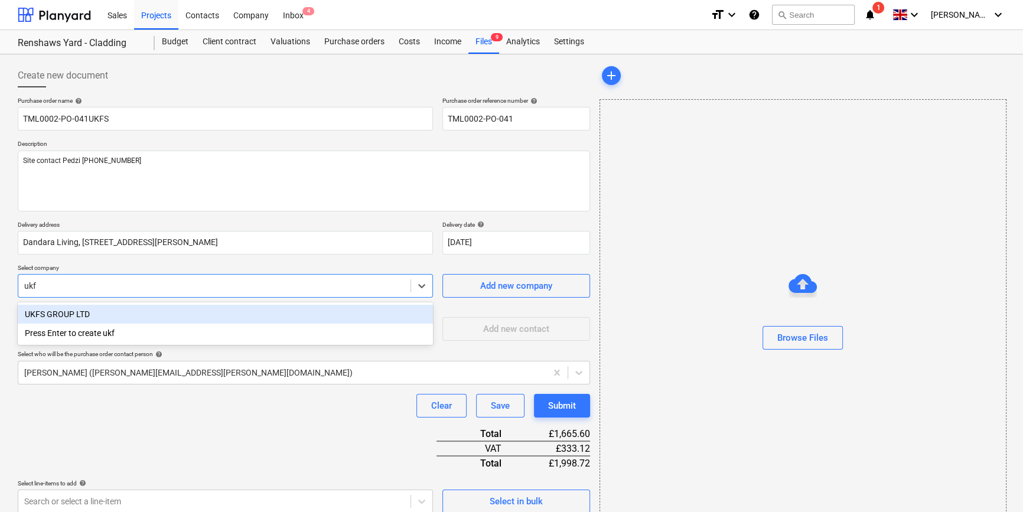
click at [79, 312] on div "UKFS GROUP LTD" at bounding box center [225, 314] width 415 height 19
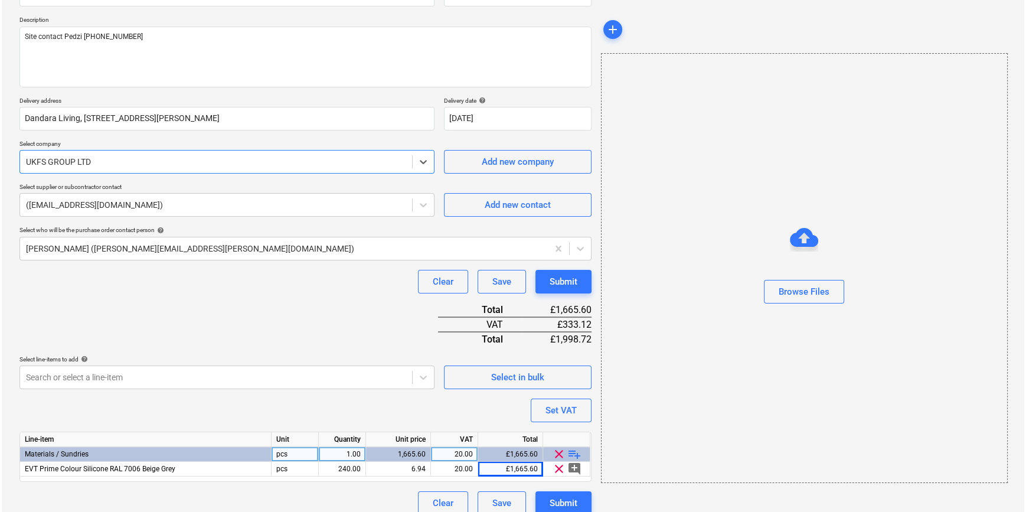
scroll to position [136, 0]
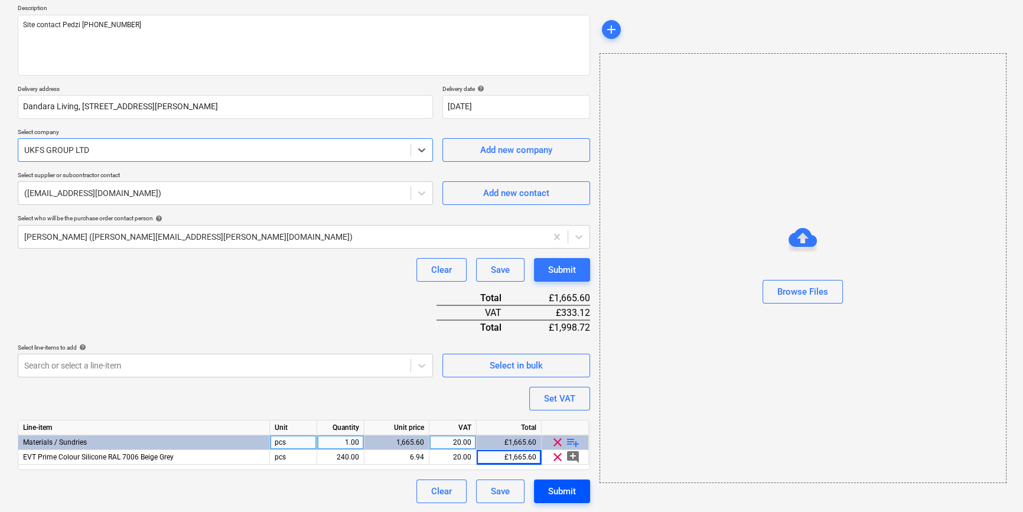
click at [562, 493] on div "Submit" at bounding box center [562, 491] width 28 height 15
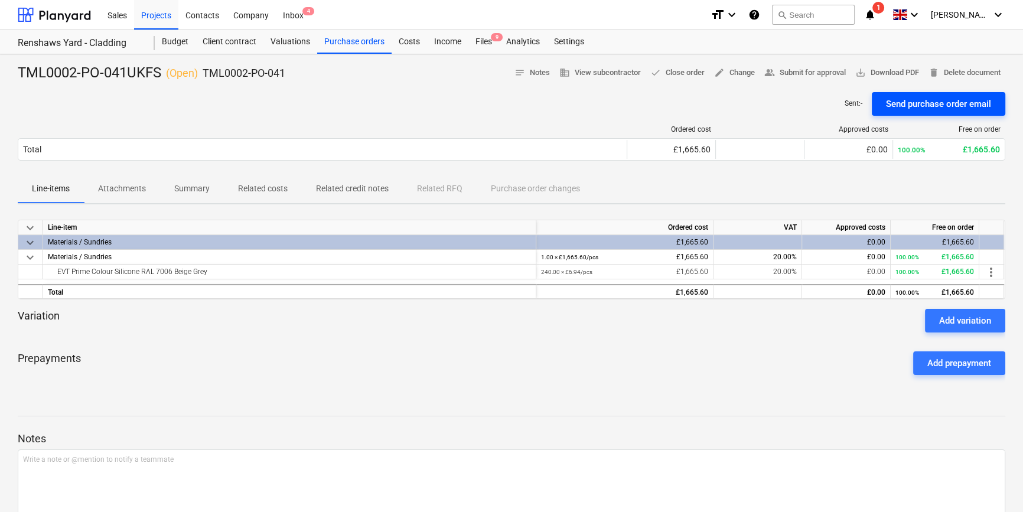
click at [935, 99] on div "Send purchase order email" at bounding box center [938, 103] width 105 height 15
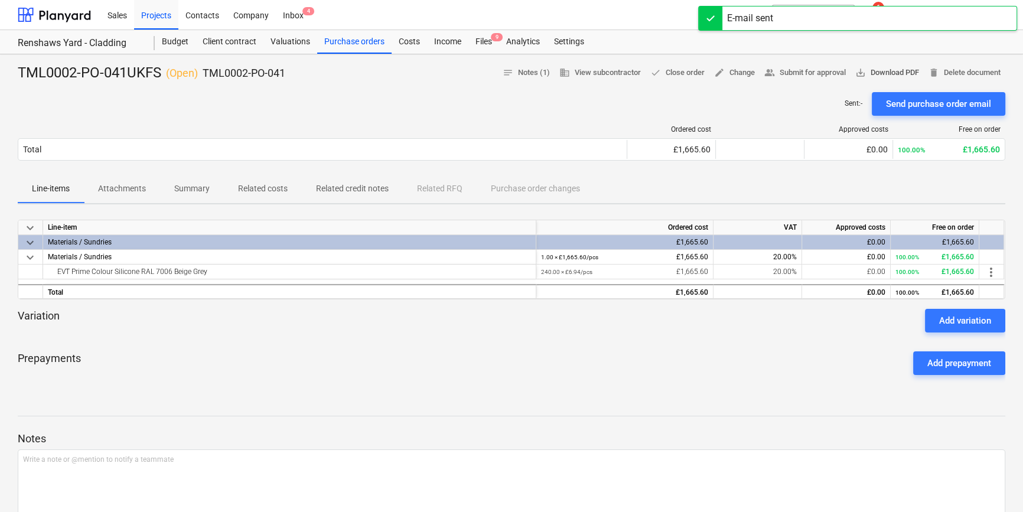
click at [894, 71] on span "save_alt Download PDF" at bounding box center [887, 73] width 64 height 14
